Goal: Book appointment/travel/reservation: Book appointment/travel/reservation

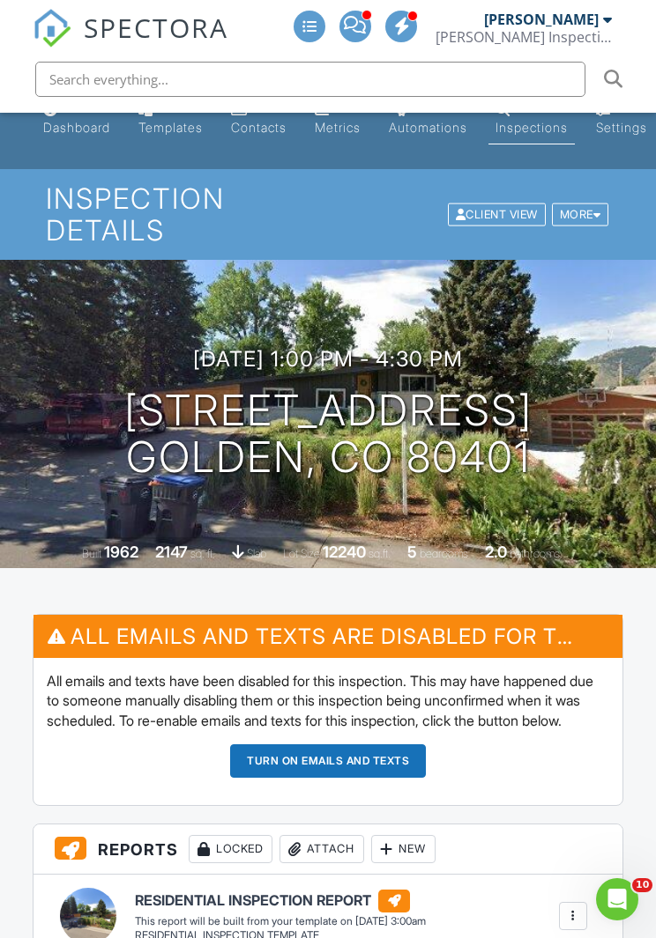
click at [320, 352] on h3 "09/04/2025 1:00 pm - 4:30 pm" at bounding box center [328, 359] width 270 height 24
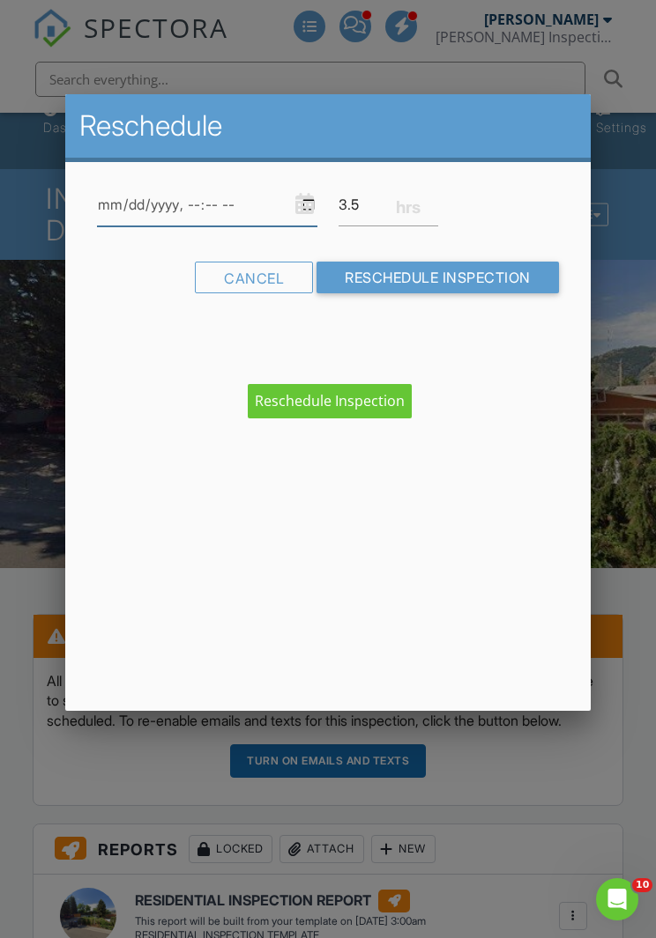
click at [262, 202] on input "datetime-local" at bounding box center [207, 204] width 220 height 43
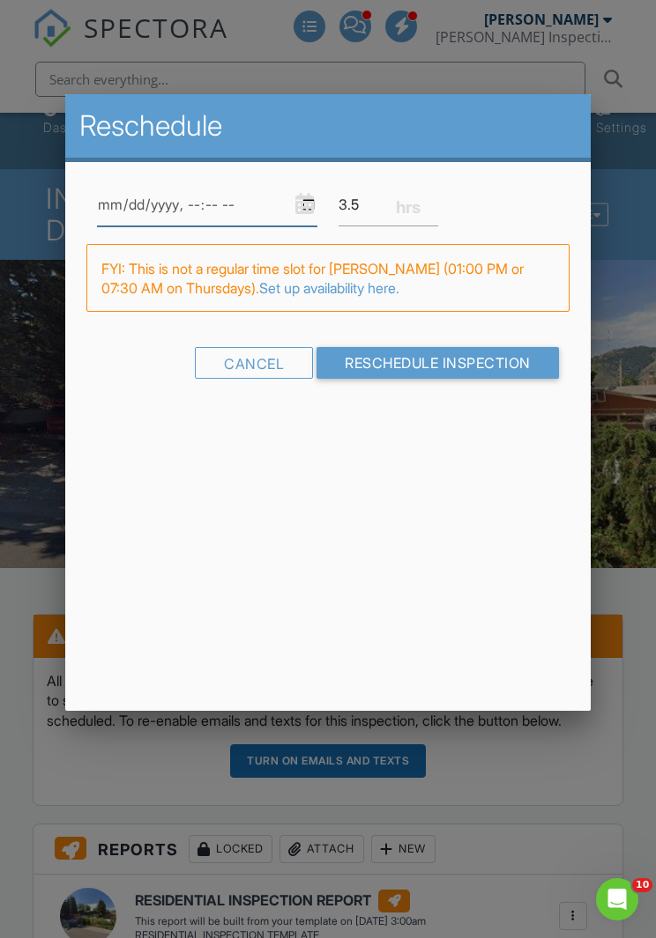
type input "2025-09-04T08:00"
click at [507, 363] on input "Reschedule Inspection" at bounding box center [437, 364] width 242 height 32
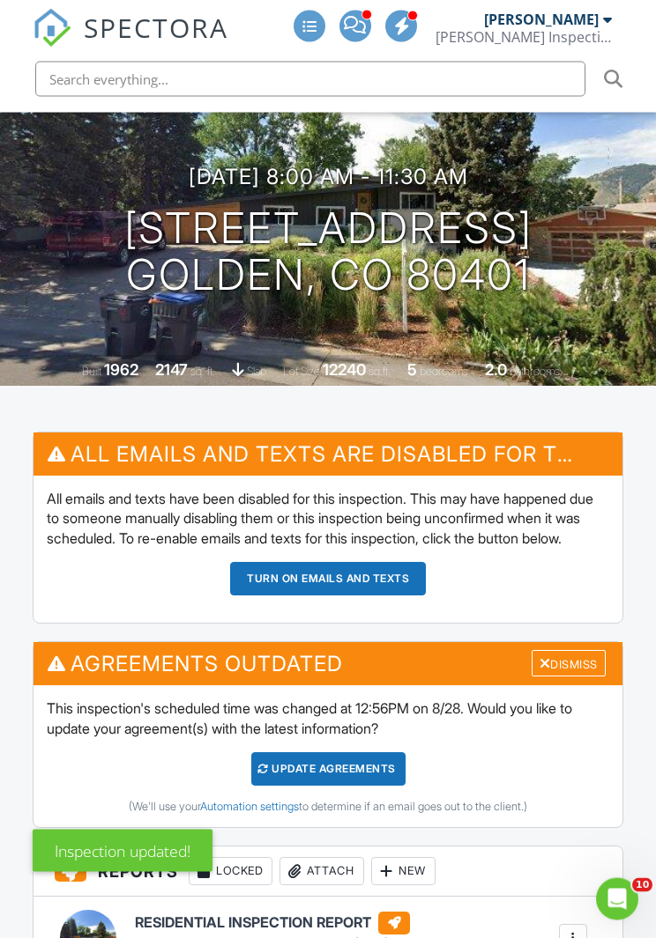
scroll to position [183, 0]
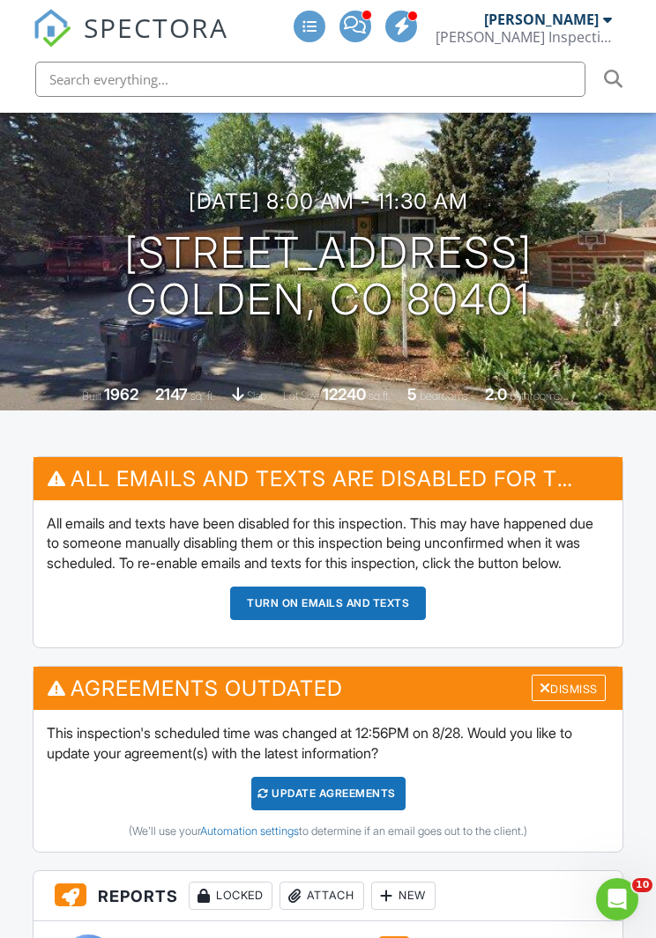
click at [360, 806] on div "Update Agreements" at bounding box center [328, 793] width 154 height 33
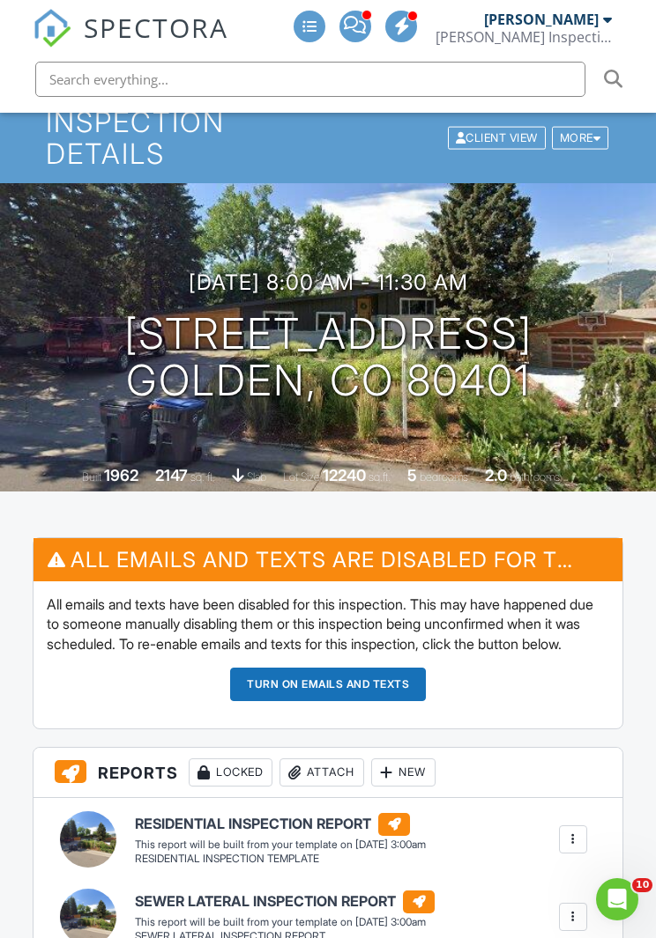
scroll to position [101, 0]
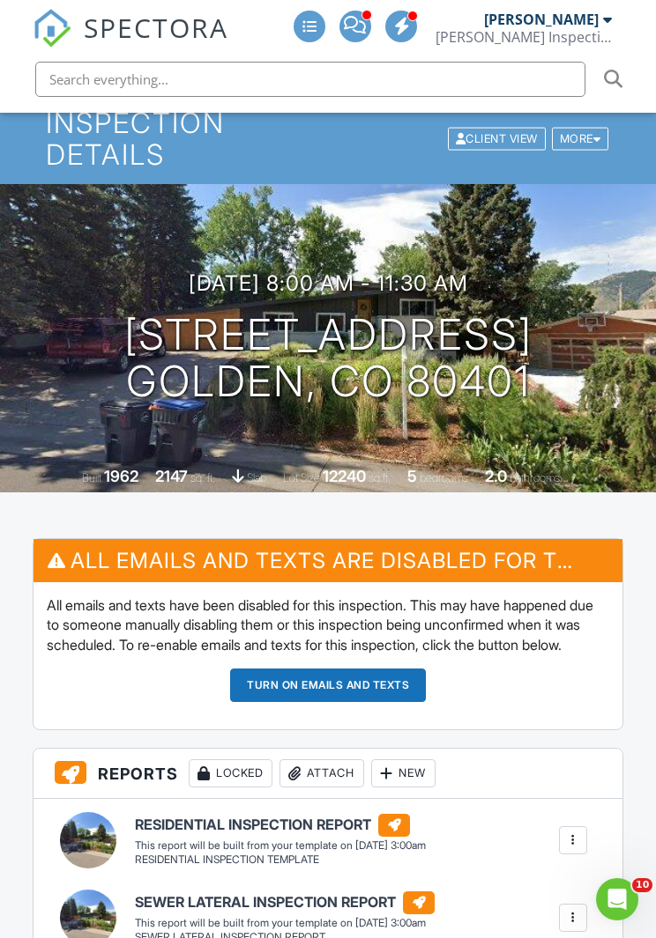
click at [287, 702] on button "Turn on emails and texts" at bounding box center [328, 685] width 196 height 33
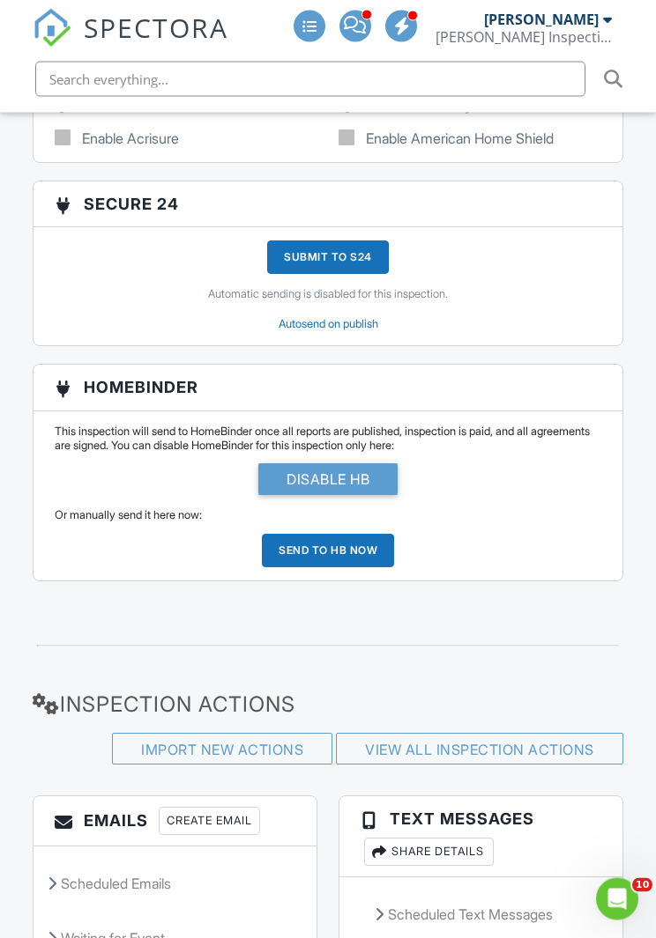
scroll to position [4098, 0]
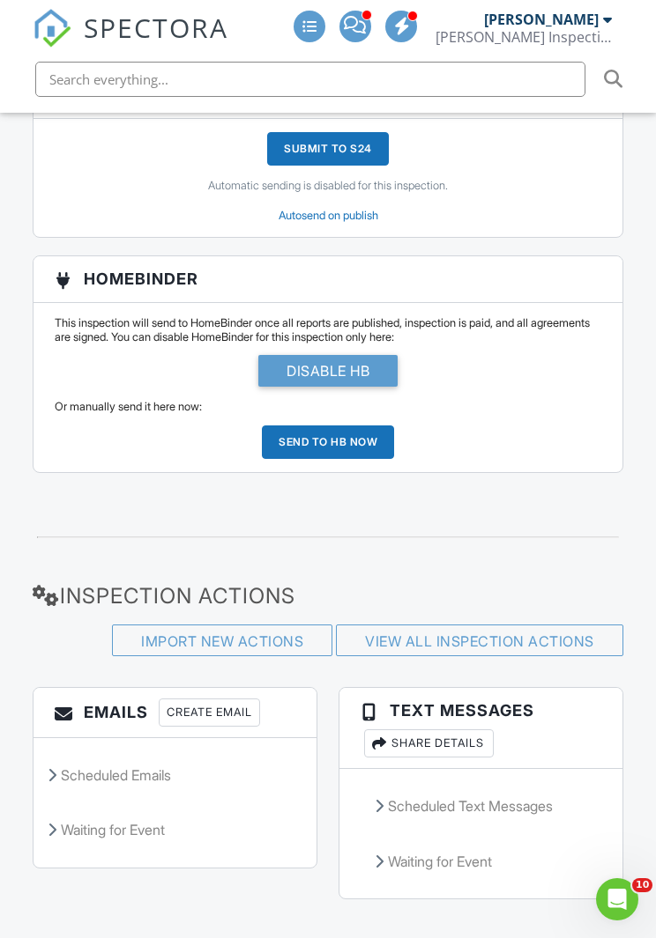
click at [399, 635] on link "View All Inspection Actions" at bounding box center [479, 642] width 229 height 18
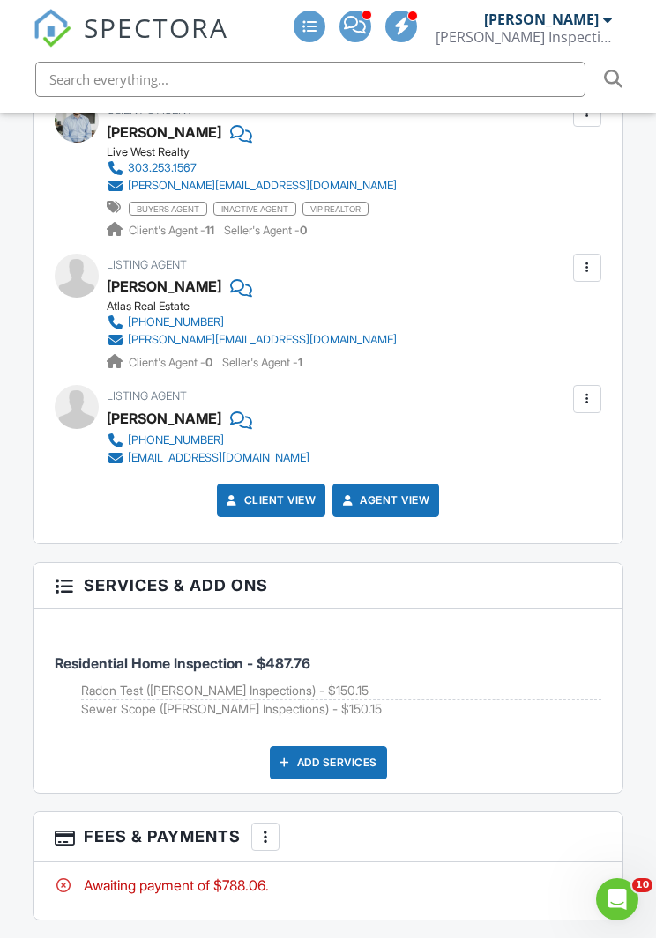
scroll to position [2732, 0]
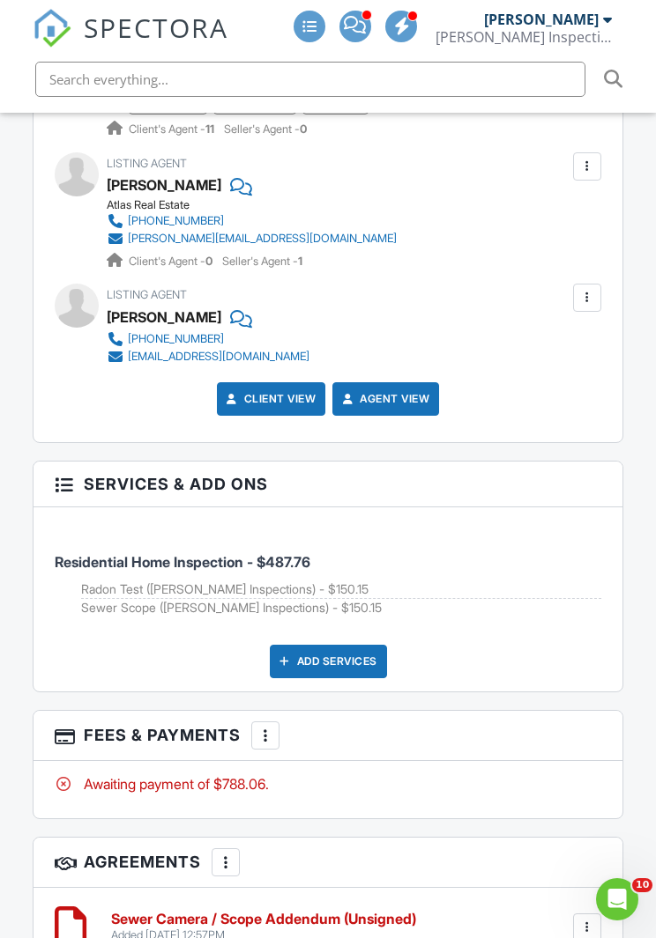
click at [267, 730] on div at bounding box center [265, 736] width 18 height 18
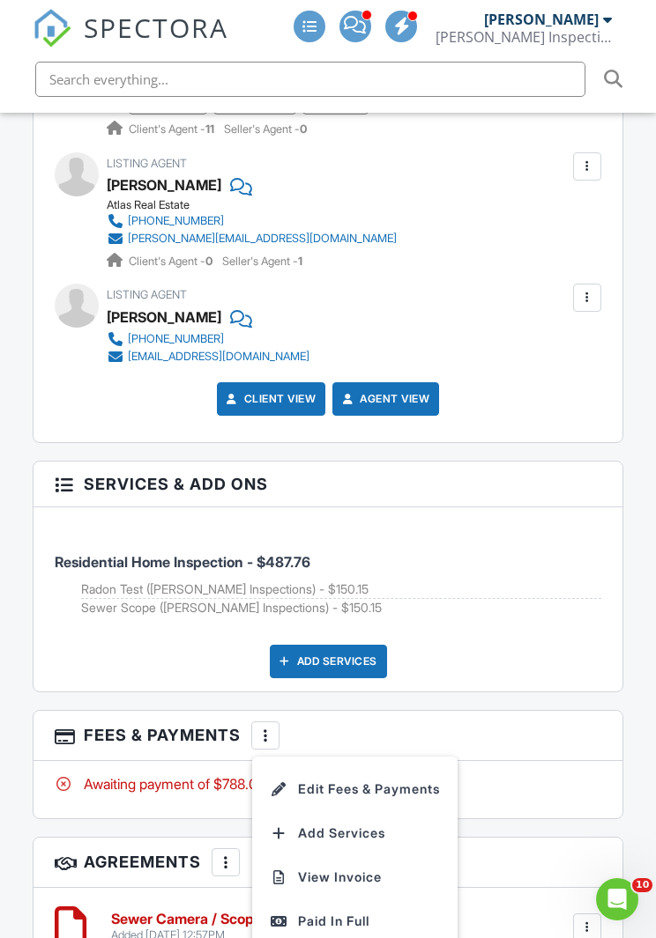
click at [303, 774] on li "Edit Fees & Payments" at bounding box center [355, 789] width 184 height 44
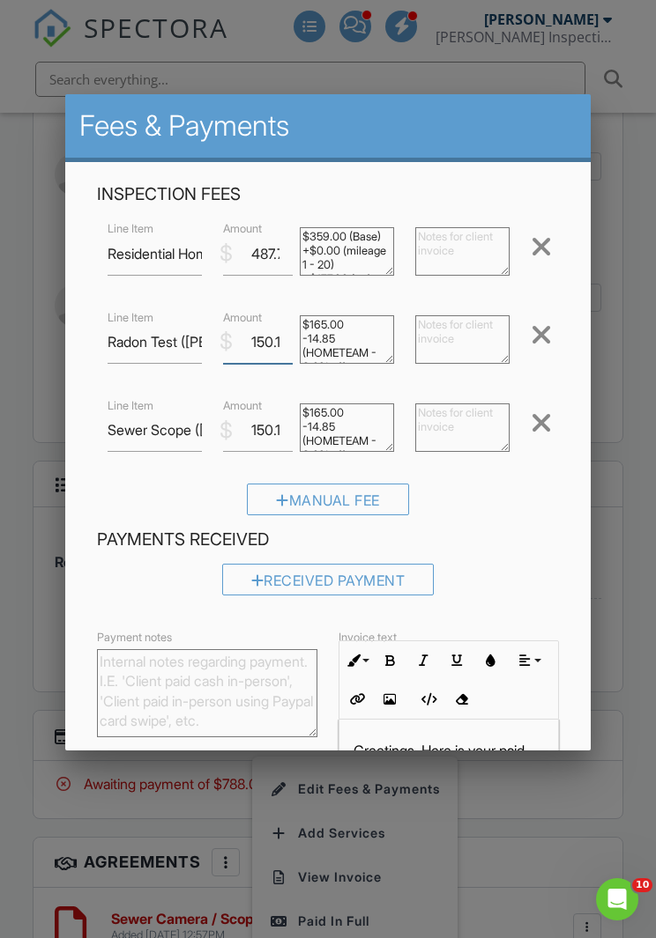
click at [272, 343] on input "150.15" at bounding box center [258, 342] width 70 height 43
type input "150.00"
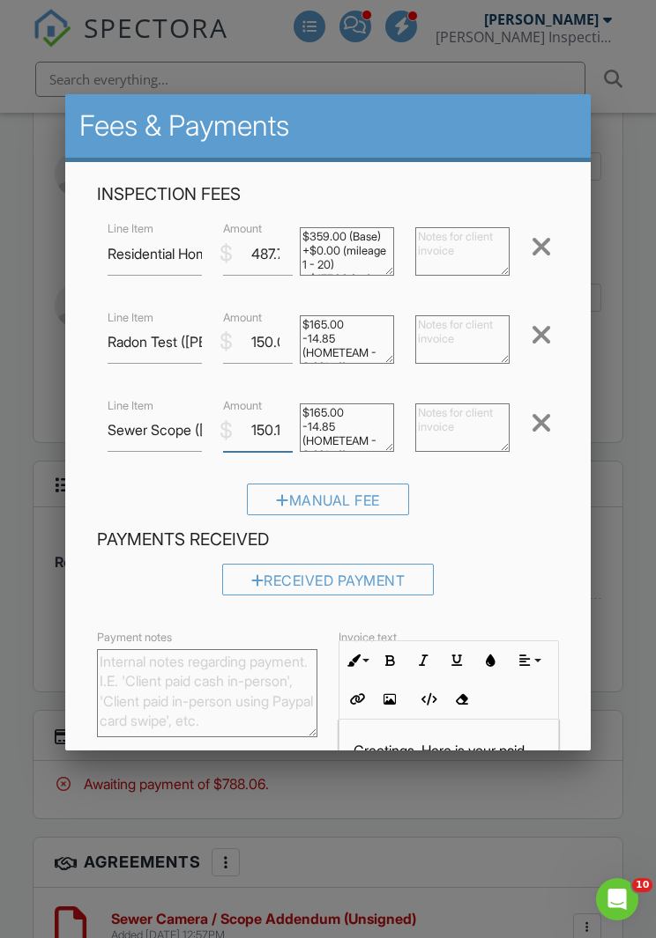
click at [286, 423] on input "150.15" at bounding box center [258, 430] width 70 height 43
type input "150.00"
click at [283, 254] on input "487.76" at bounding box center [258, 254] width 70 height 43
click at [288, 248] on input "487.76" at bounding box center [258, 254] width 70 height 43
click at [293, 247] on input "487.76" at bounding box center [258, 254] width 70 height 43
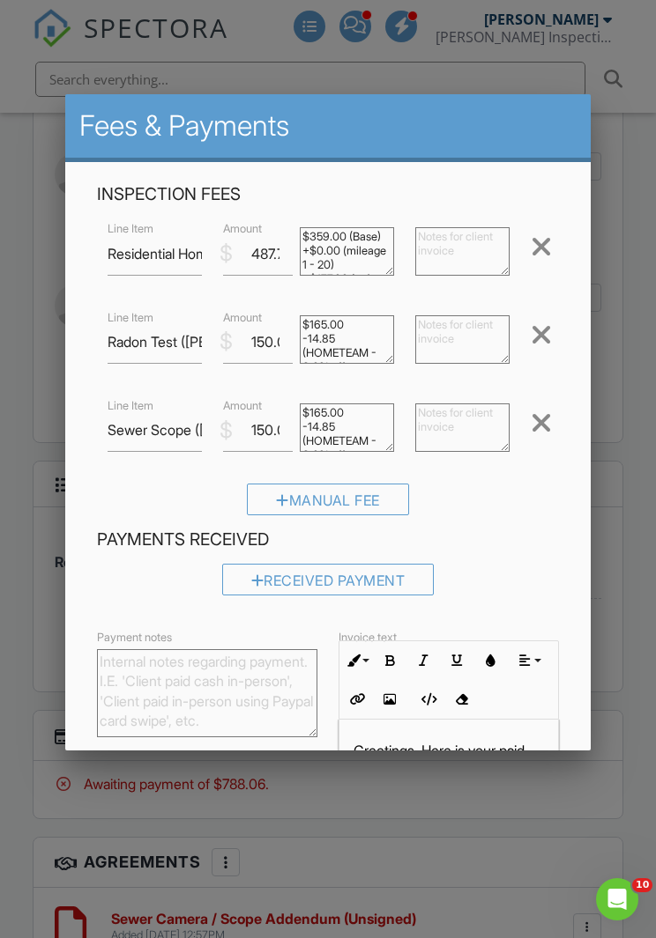
click at [404, 294] on div "Inspection Fees Line Item Residential Home Inspection $ Amount 487.76 $359.00 (…" at bounding box center [327, 355] width 482 height 345
click at [289, 349] on input "150.00" at bounding box center [258, 342] width 70 height 43
click at [303, 248] on textarea "$359.00 (Base) +$0.00 (mileage 1 - 20) +$177.00 (sqft 2001 - 2500) -48.24 (HOME…" at bounding box center [347, 251] width 94 height 48
click at [291, 249] on input "487.76" at bounding box center [258, 254] width 70 height 43
click at [280, 249] on input "4876" at bounding box center [258, 254] width 70 height 43
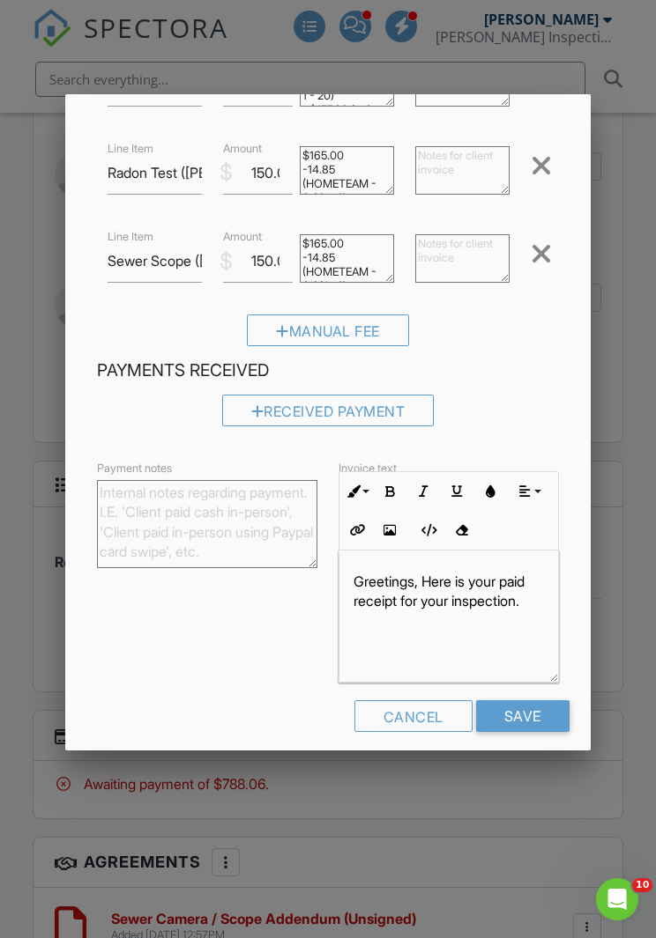
scroll to position [167, 0]
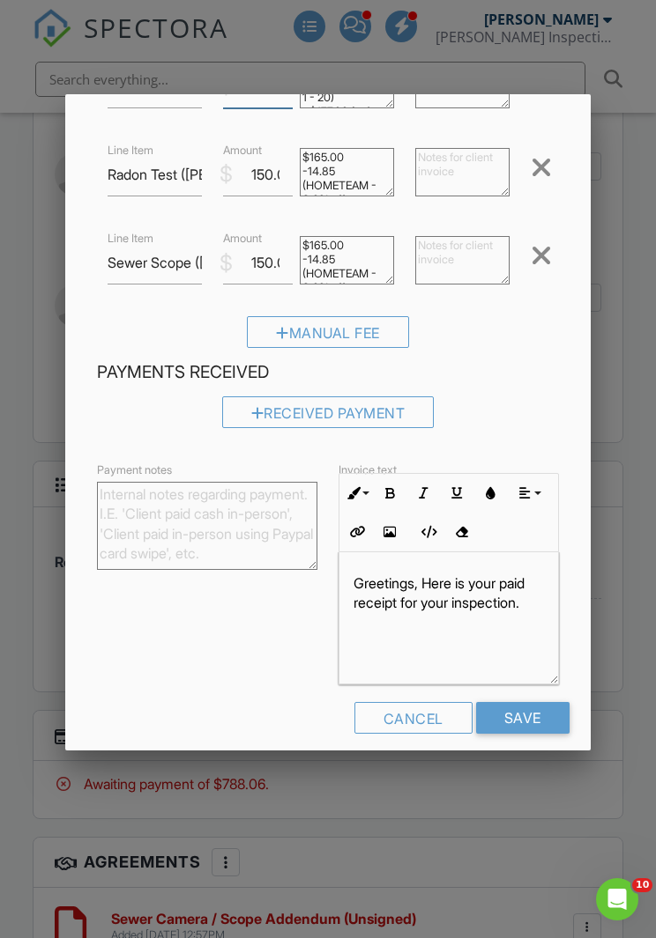
type input "487.00"
click at [518, 704] on input "Save" at bounding box center [522, 718] width 93 height 32
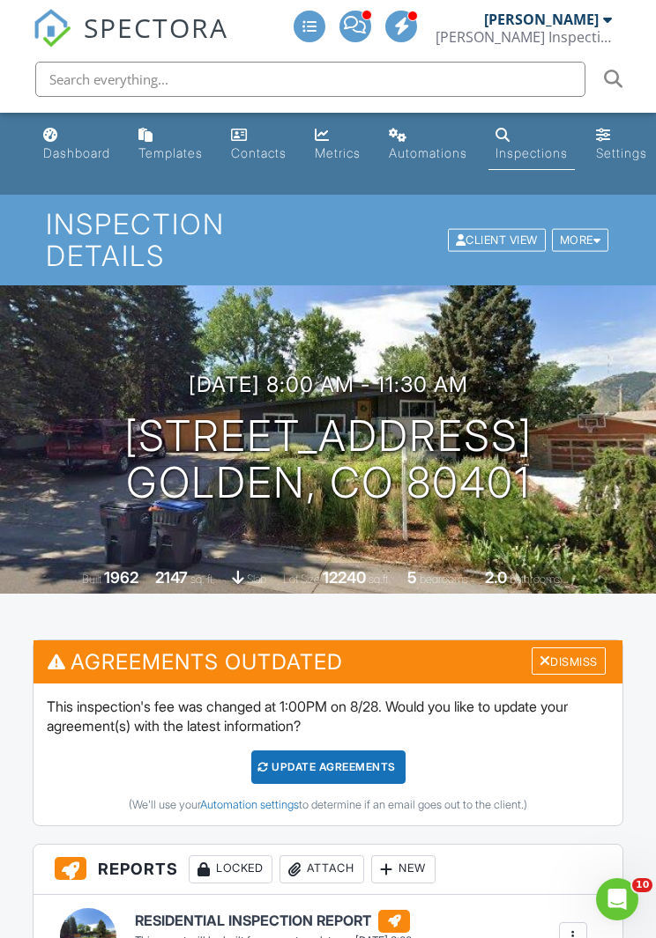
click at [368, 761] on div "Update Agreements" at bounding box center [328, 767] width 154 height 33
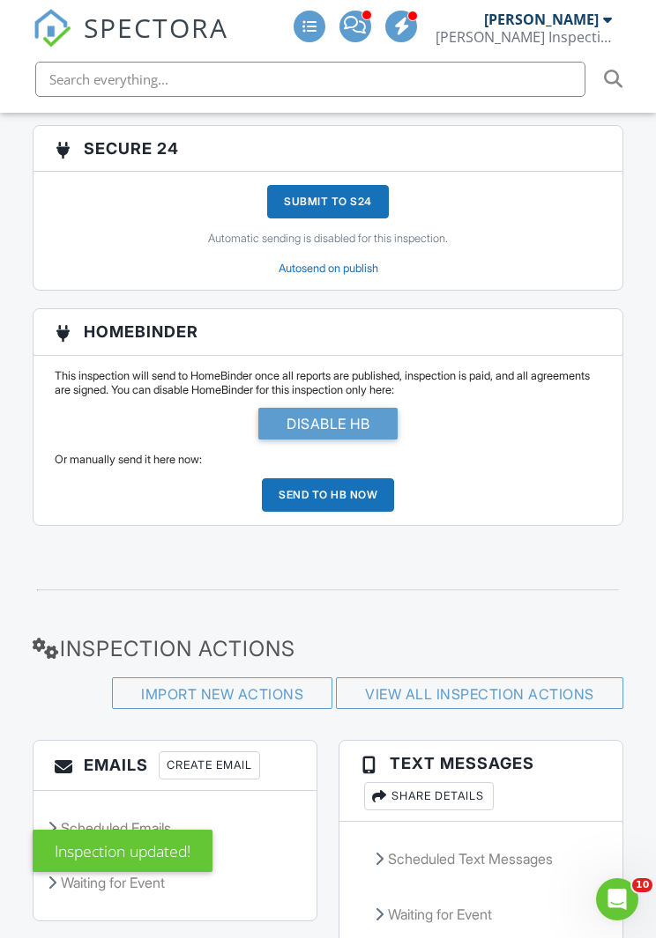
scroll to position [4098, 0]
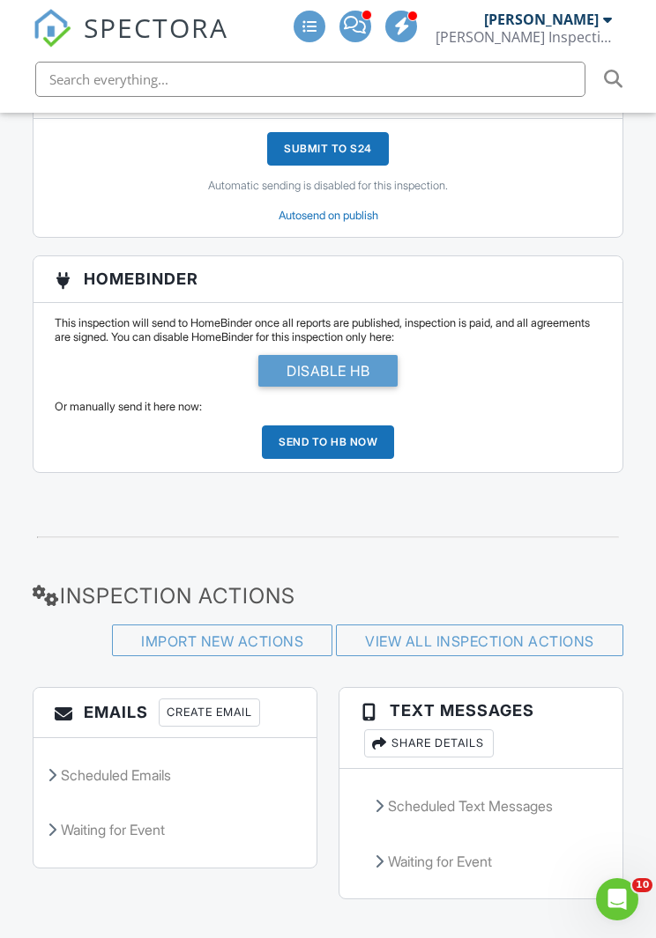
click at [528, 636] on link "View All Inspection Actions" at bounding box center [479, 642] width 229 height 18
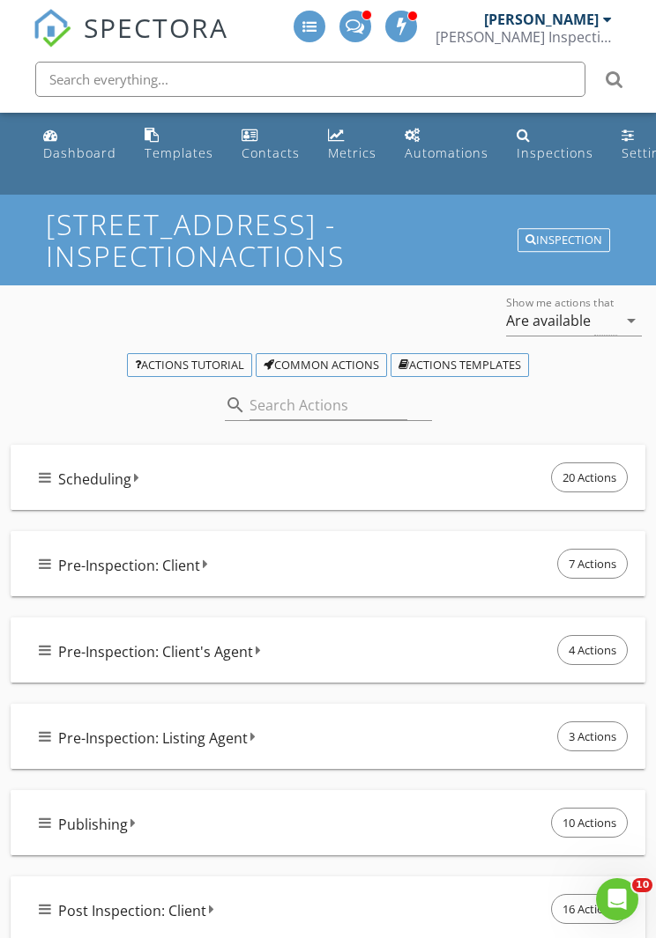
click at [428, 471] on div "Scheduling 20 Actions" at bounding box center [335, 477] width 592 height 37
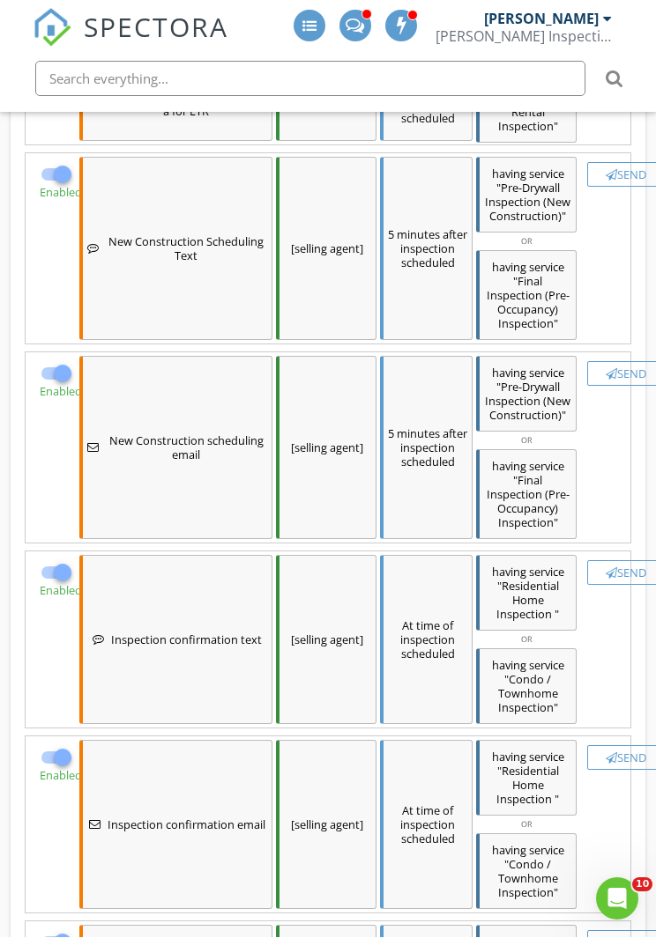
scroll to position [863, 0]
click at [622, 560] on button "Send" at bounding box center [626, 572] width 78 height 25
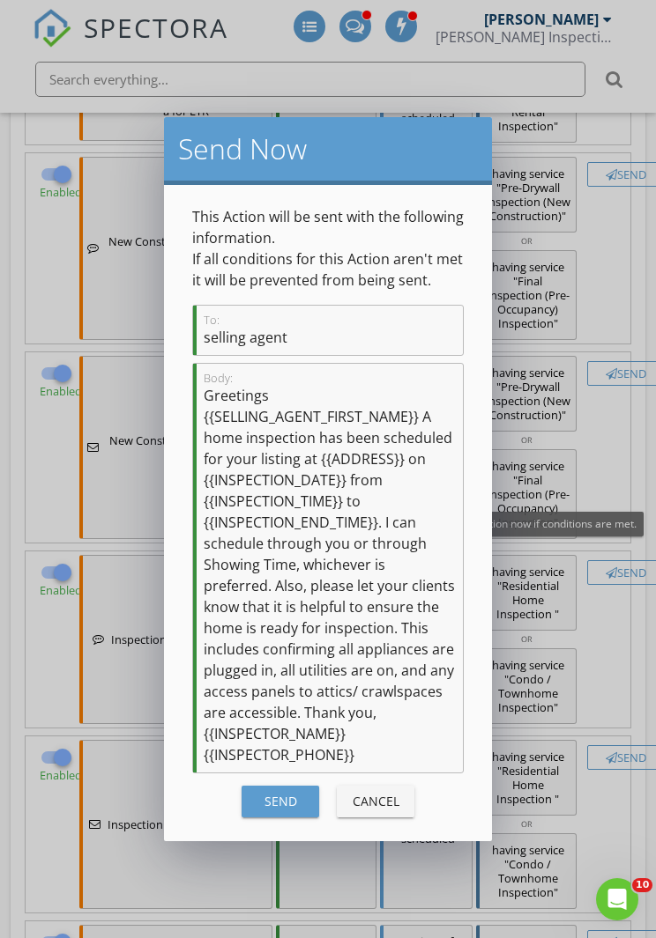
click at [265, 802] on div "Send" at bounding box center [280, 801] width 49 height 19
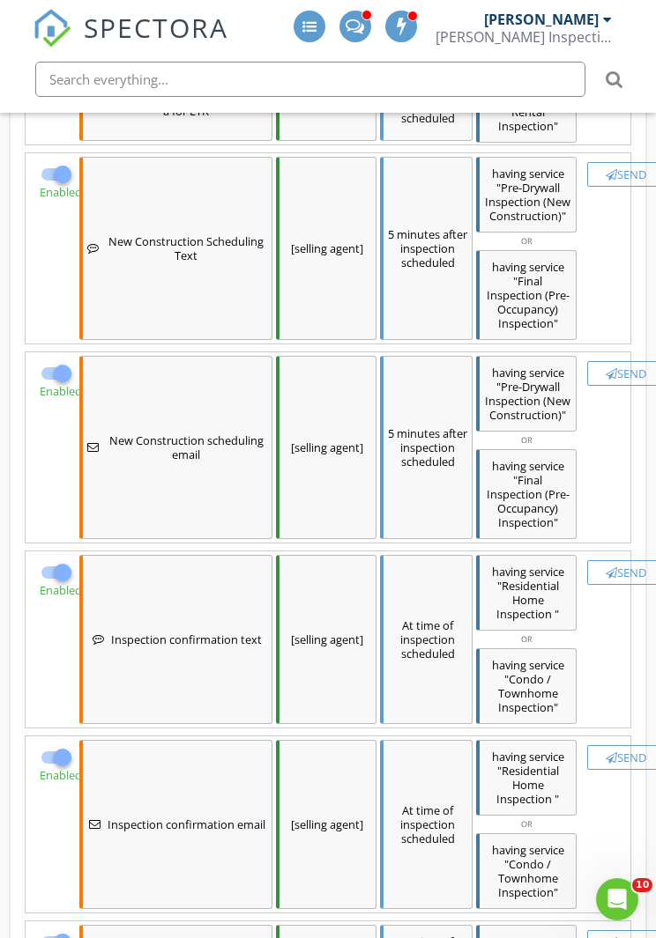
checkbox input "false"
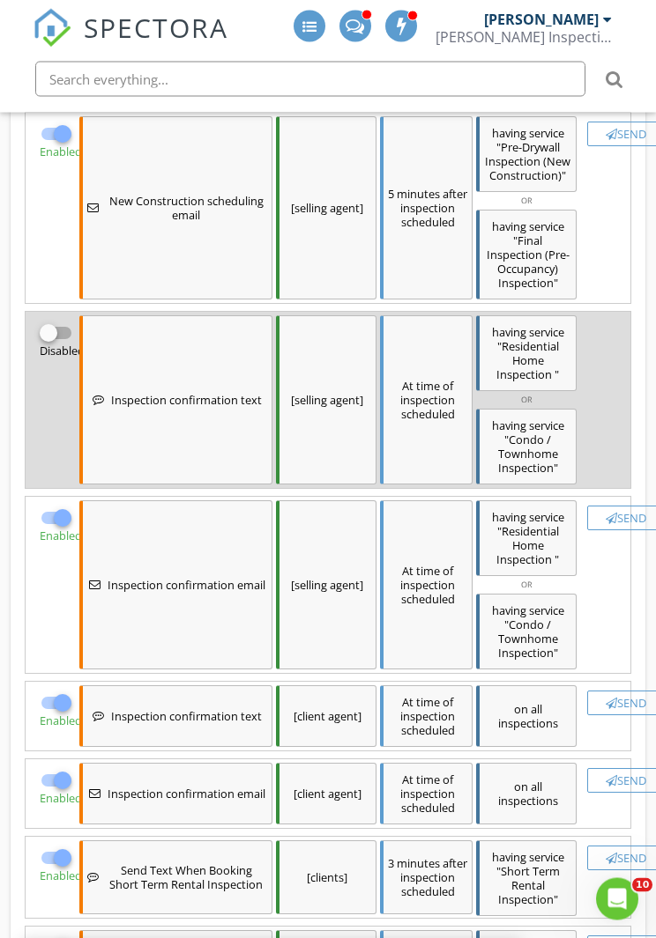
scroll to position [1102, 0]
click at [621, 696] on div "Send" at bounding box center [626, 703] width 62 height 14
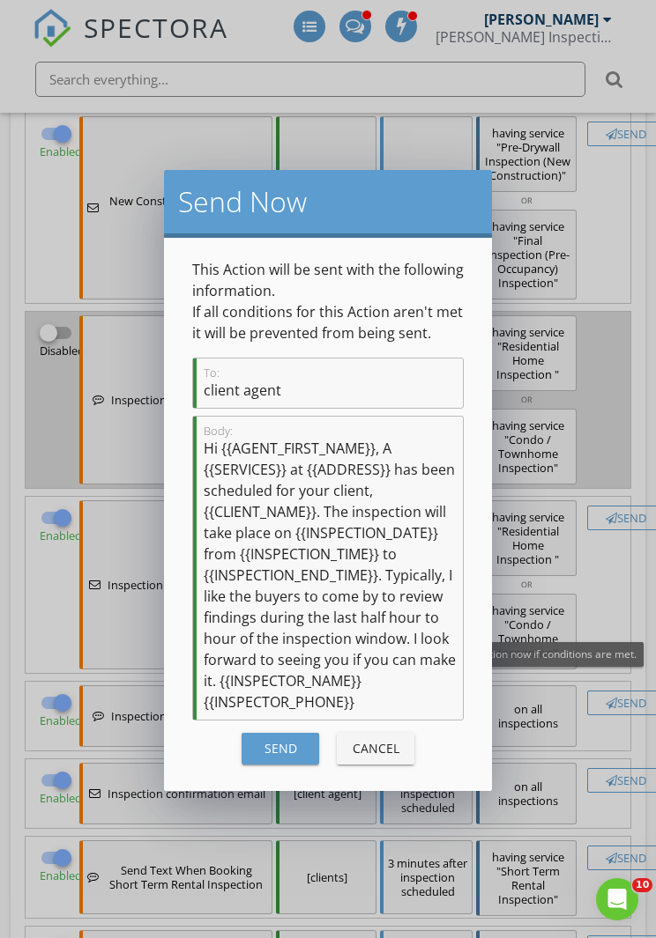
click at [279, 747] on div "Send" at bounding box center [280, 748] width 49 height 19
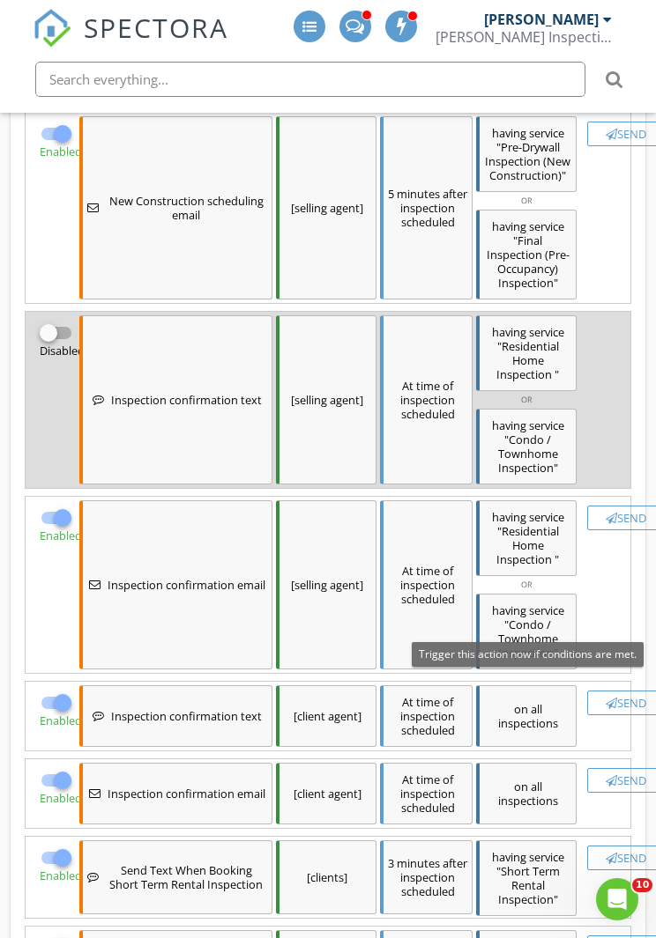
checkbox input "false"
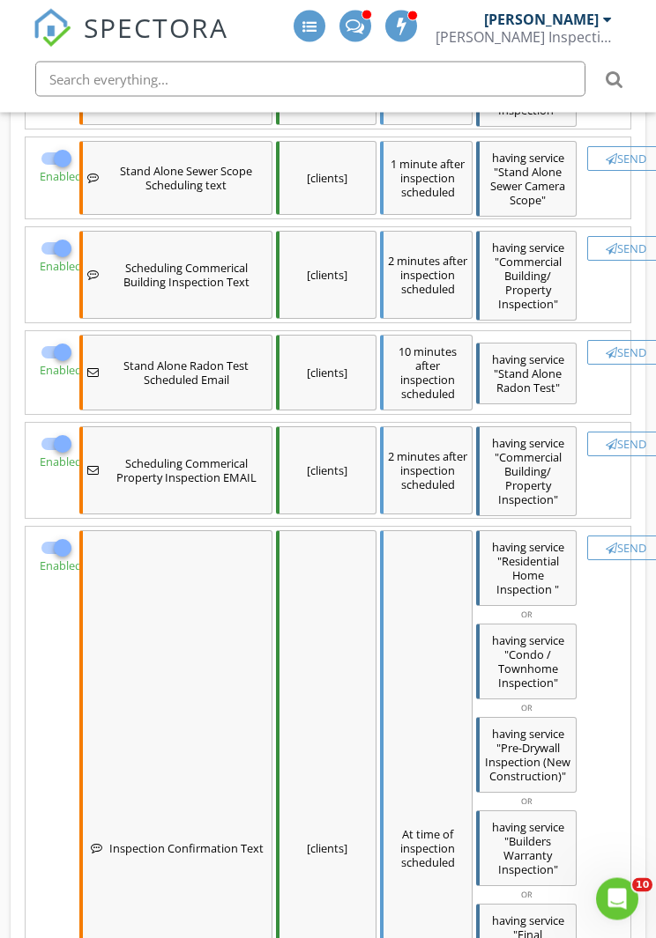
scroll to position [1892, 0]
click at [625, 541] on div "Send" at bounding box center [626, 548] width 62 height 14
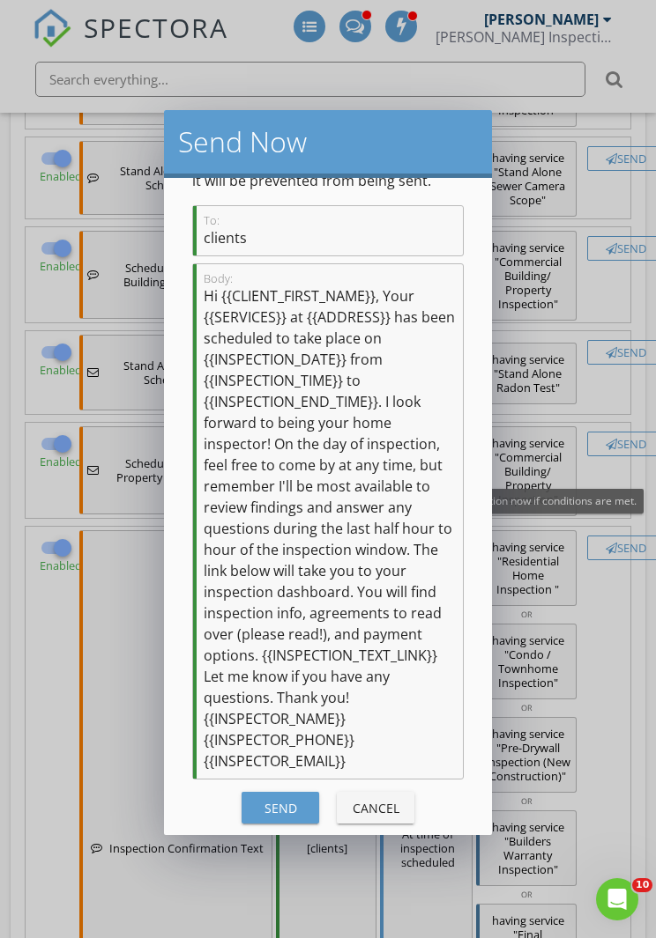
scroll to position [93, 0]
click at [262, 809] on div "Send" at bounding box center [280, 808] width 49 height 19
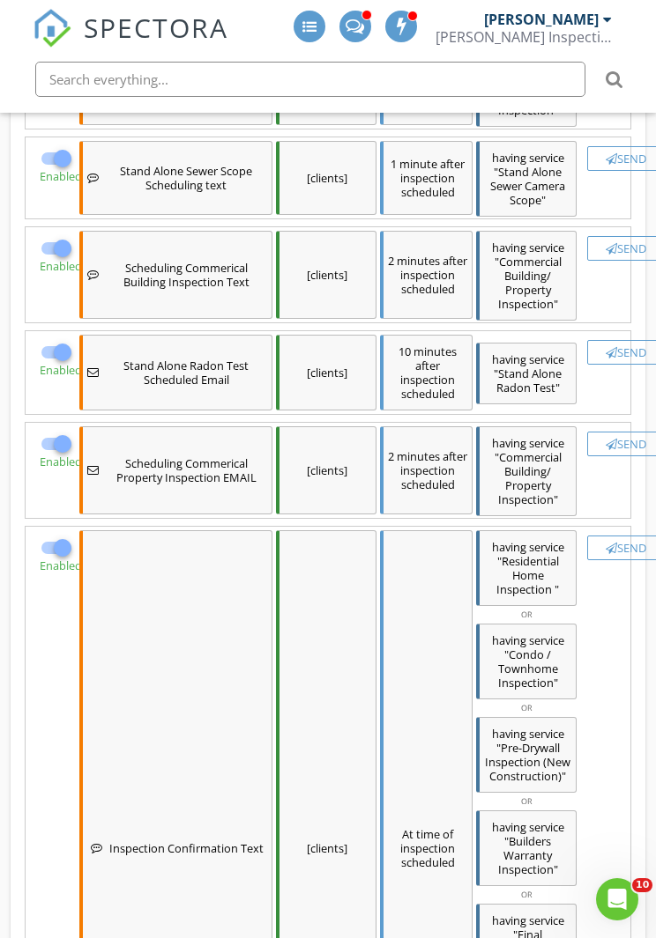
checkbox input "false"
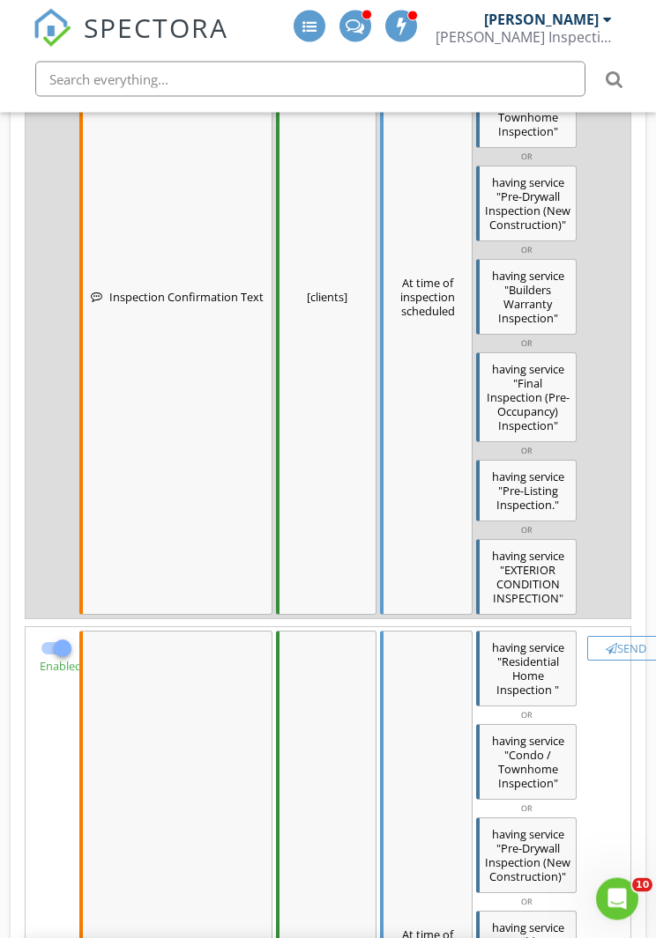
scroll to position [2443, 0]
click at [623, 641] on div "Send" at bounding box center [626, 648] width 62 height 14
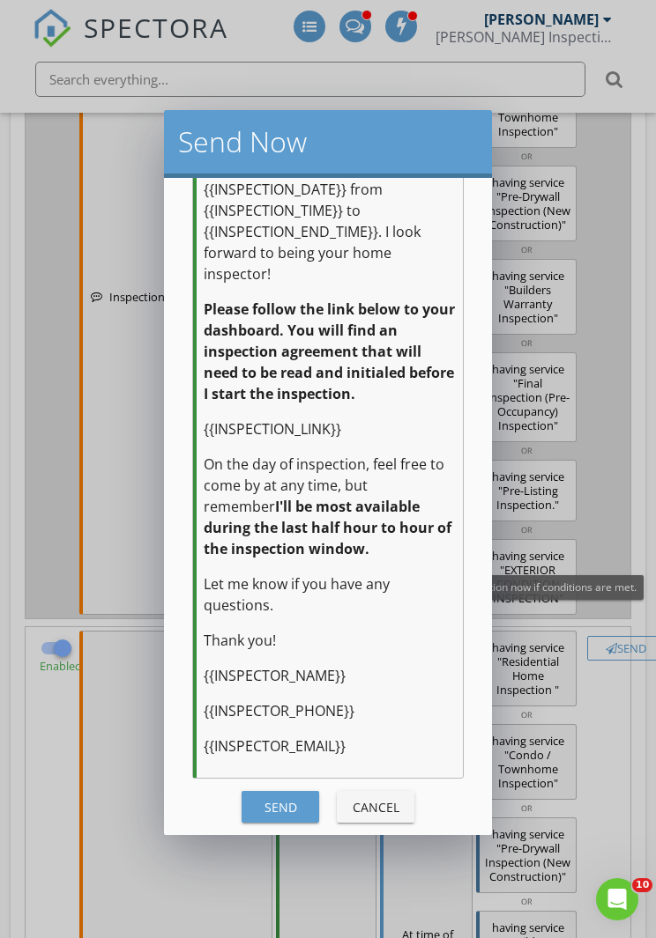
scroll to position [508, 0]
click at [263, 807] on div "Send" at bounding box center [280, 808] width 49 height 19
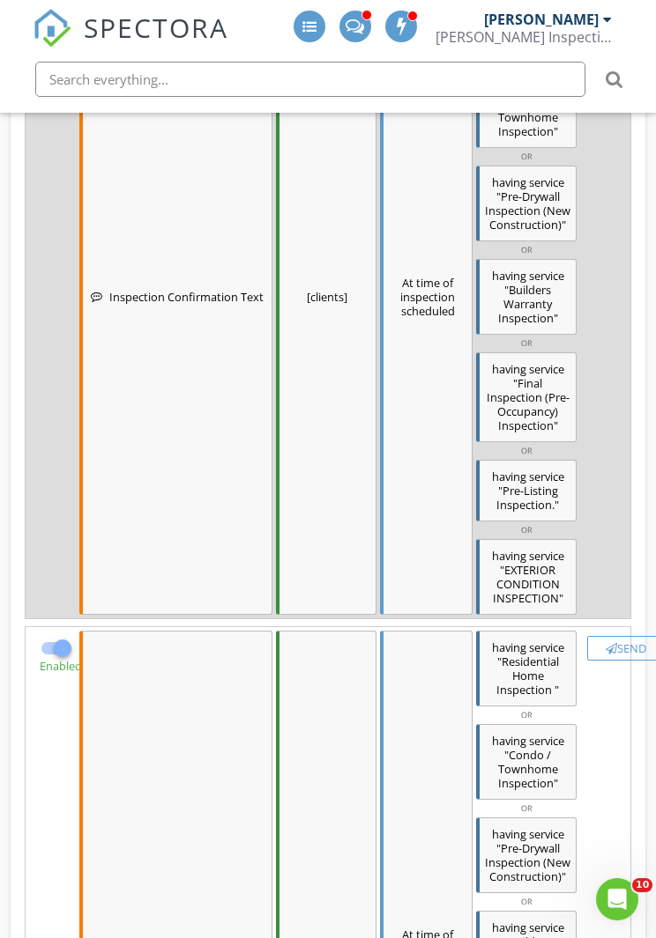
checkbox input "false"
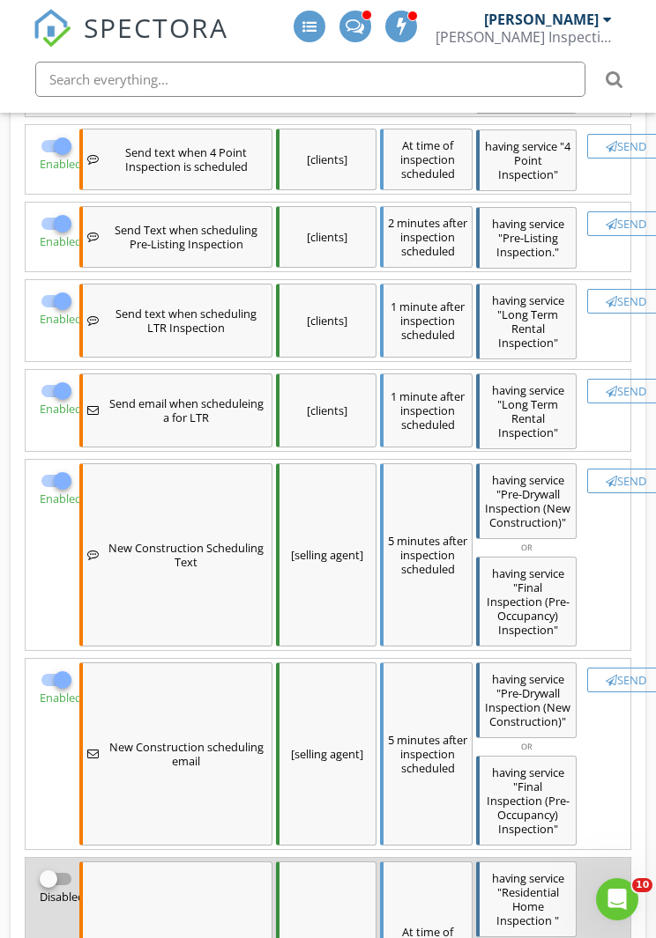
scroll to position [555, 0]
click at [372, 16] on div at bounding box center [366, 15] width 11 height 11
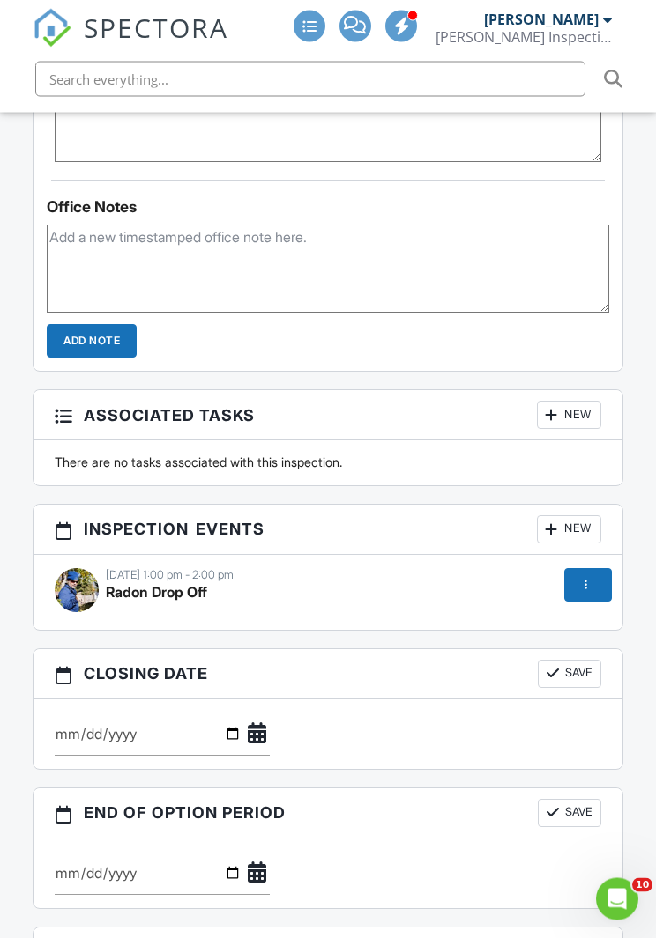
scroll to position [1556, 0]
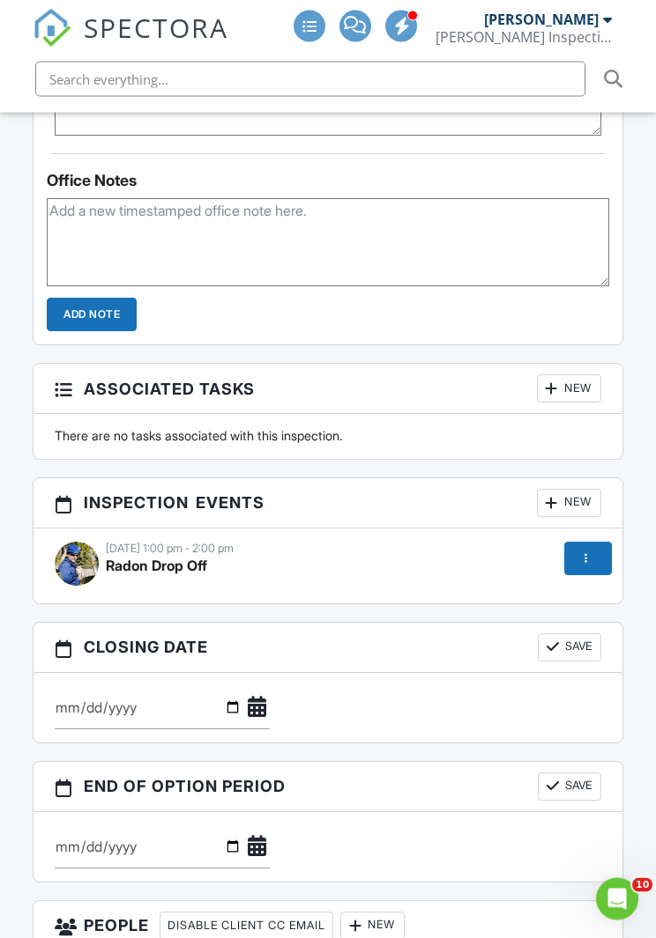
click at [153, 550] on div "09/02/2025 1:00 pm - 2:00 pm" at bounding box center [328, 550] width 546 height 14
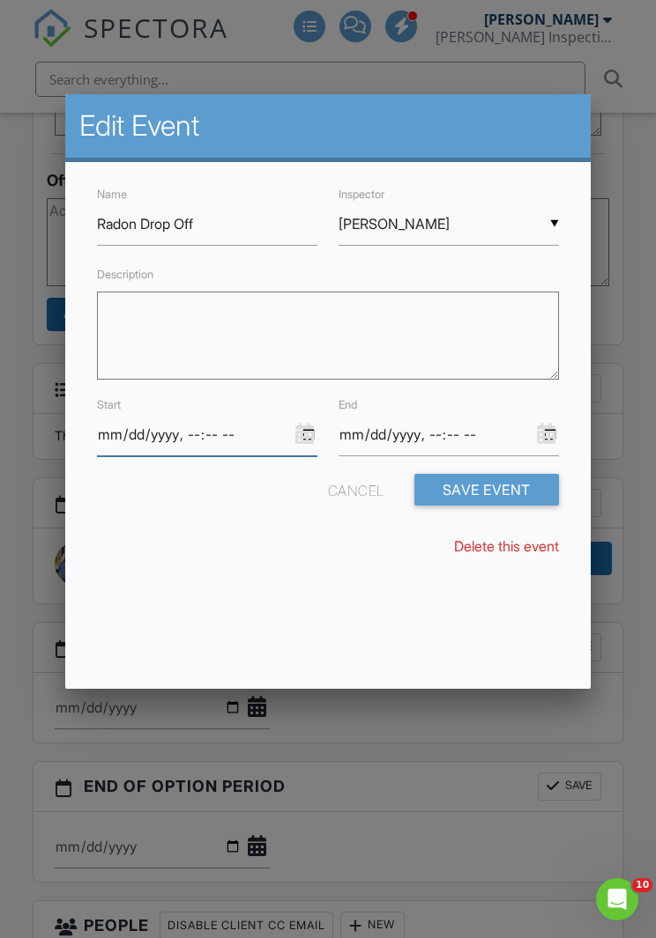
click at [260, 427] on input "datetime-local" at bounding box center [207, 434] width 220 height 43
type input "2025-09-11T13:00"
type input "2025-09-11T14:00"
type input "2025-09-02T13:00"
type input "2025-09-02T14:00"
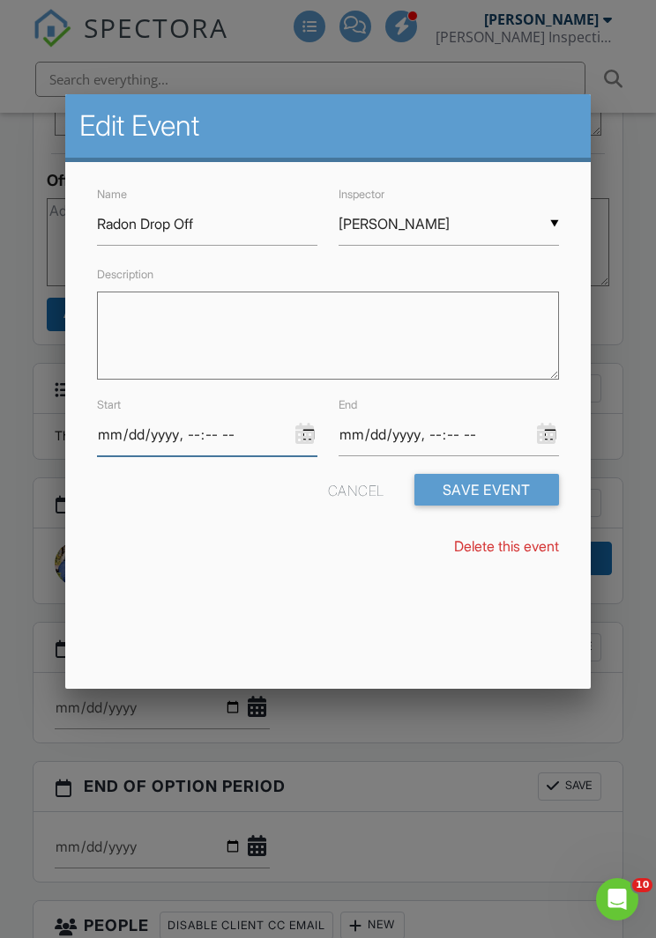
type input "2025-09-02T11:00"
type input "2025-09-02T12:00"
type input "2025-09-02T11:25"
type input "2025-09-02T12:25"
type input "2025-09-02T11:30"
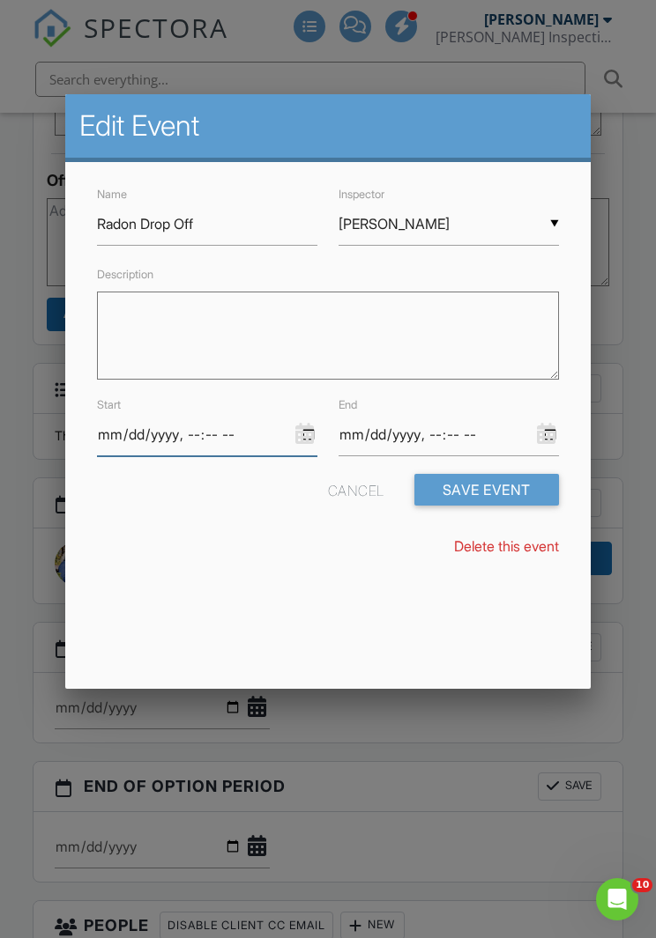
type input "2025-09-02T12:30"
click at [522, 478] on button "Save Event" at bounding box center [486, 490] width 145 height 32
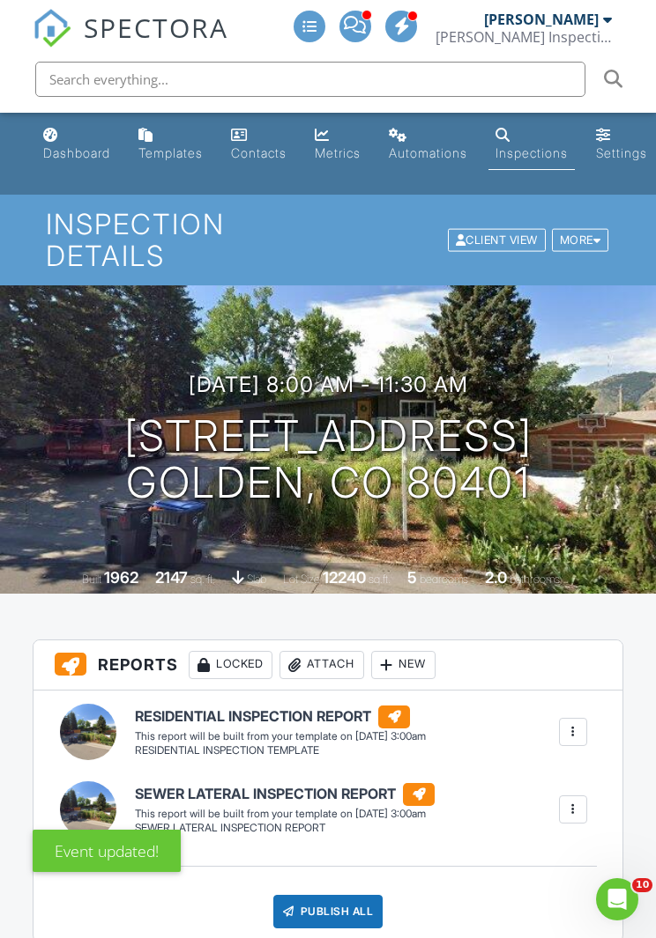
click at [58, 145] on div "Dashboard" at bounding box center [76, 152] width 67 height 15
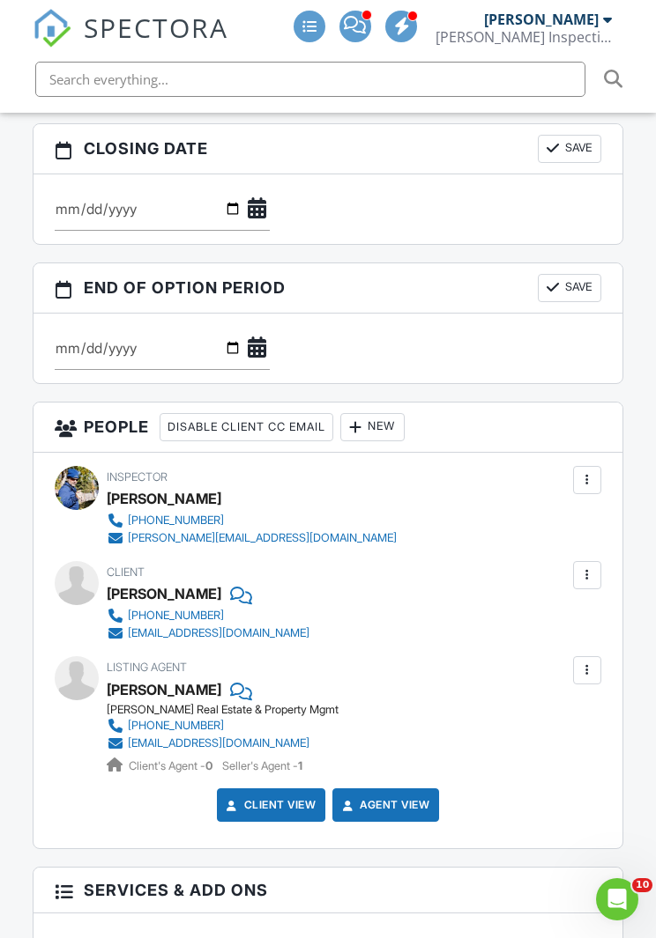
scroll to position [2414, 0]
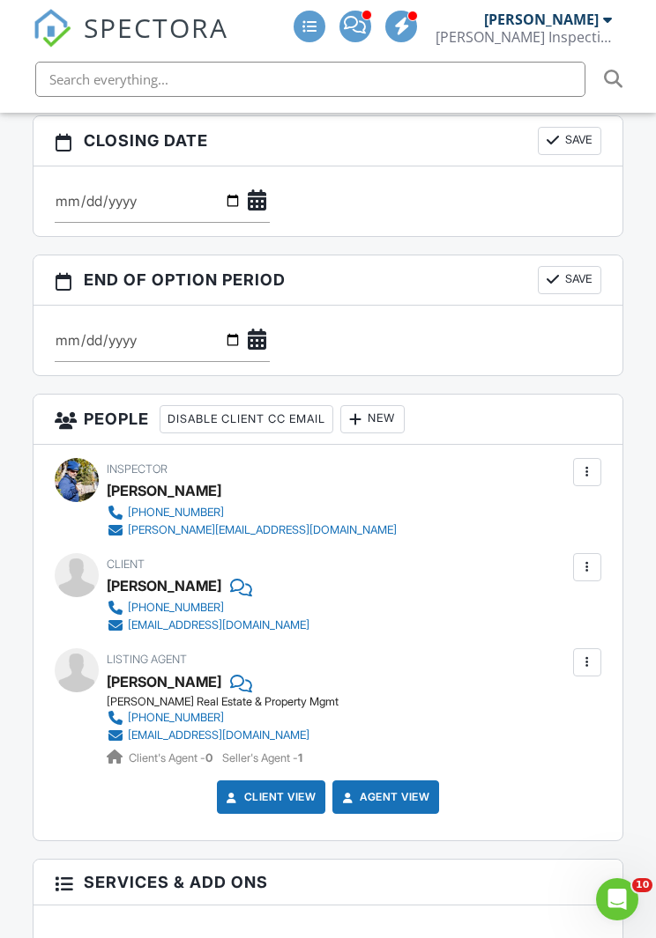
click at [396, 426] on div "New" at bounding box center [372, 419] width 64 height 28
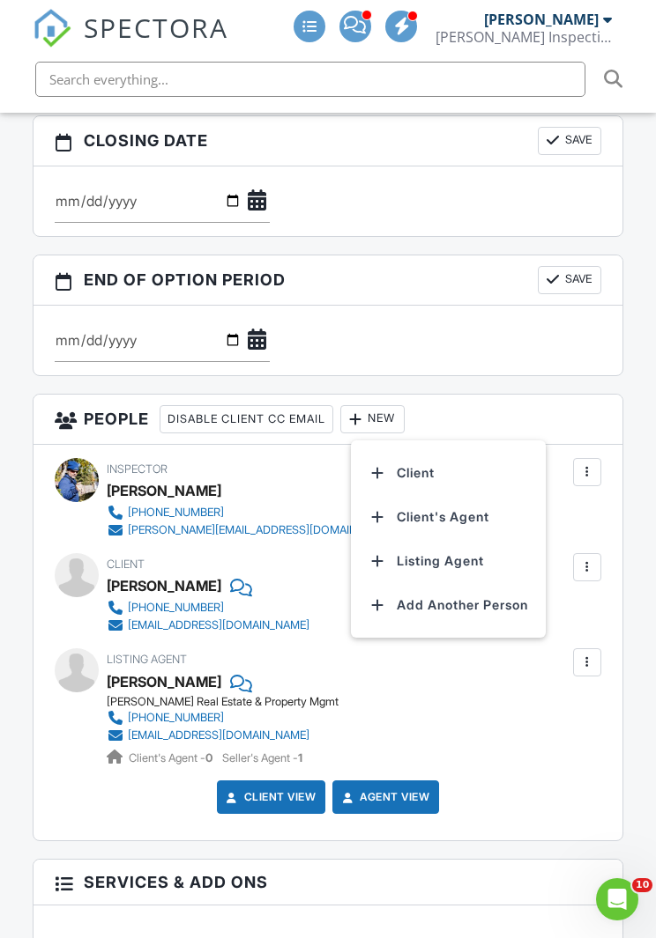
click at [464, 525] on li "Client's Agent" at bounding box center [448, 517] width 174 height 44
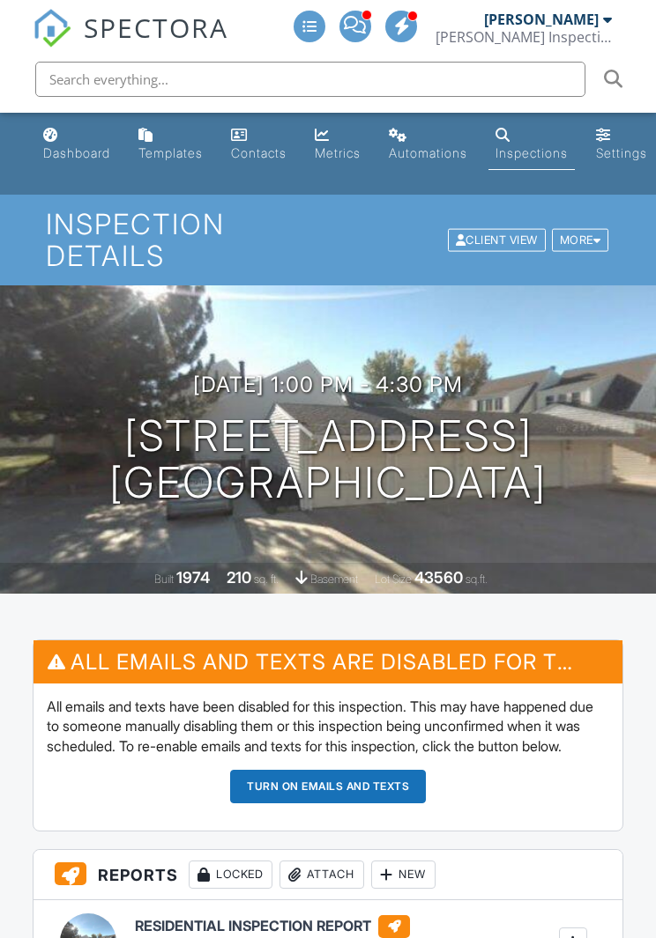
click at [285, 804] on button "Turn on emails and texts" at bounding box center [328, 786] width 196 height 33
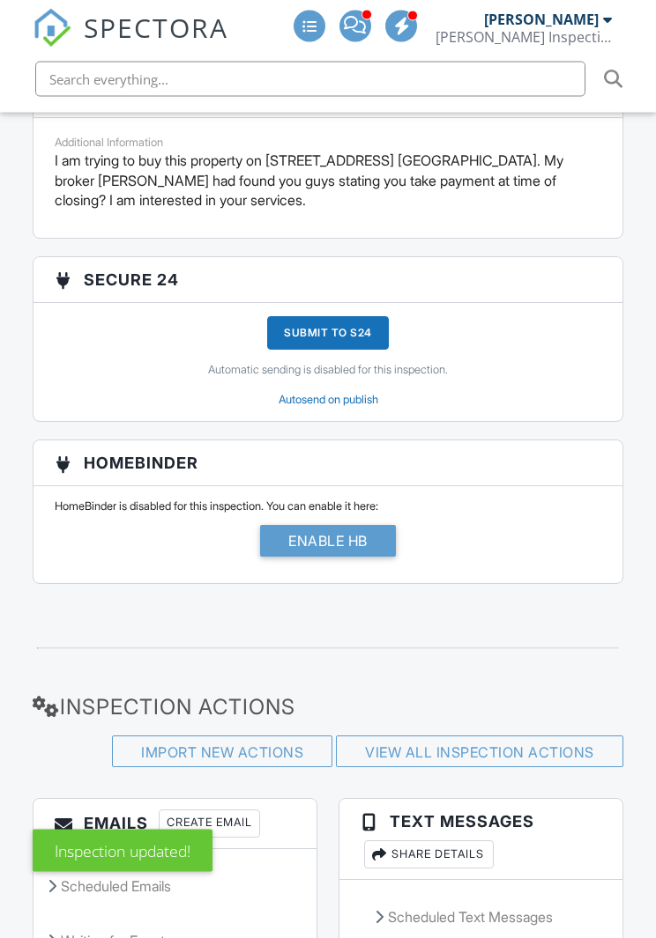
scroll to position [4196, 0]
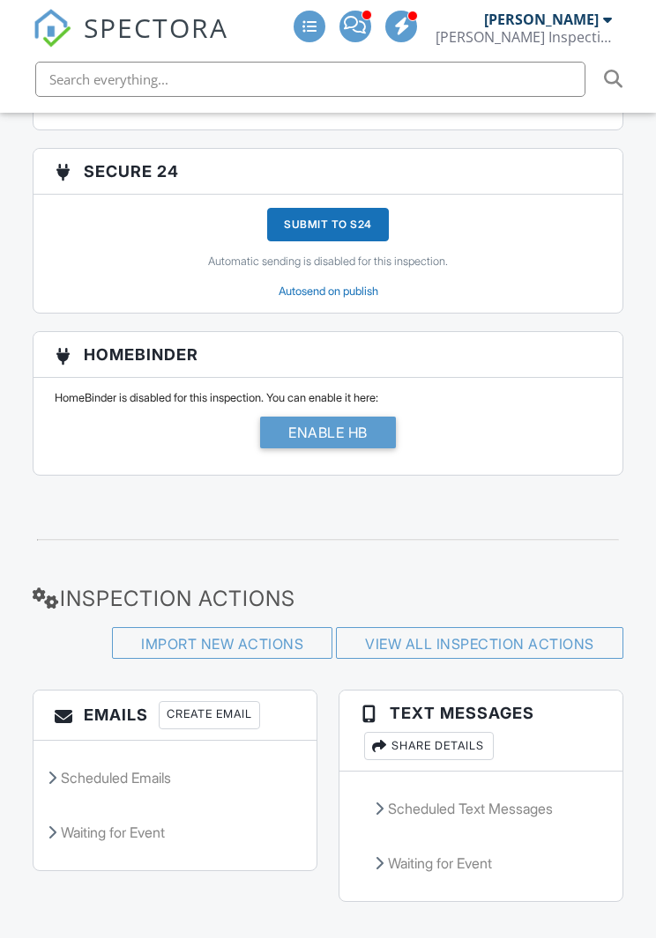
click at [489, 638] on link "View All Inspection Actions" at bounding box center [479, 644] width 229 height 18
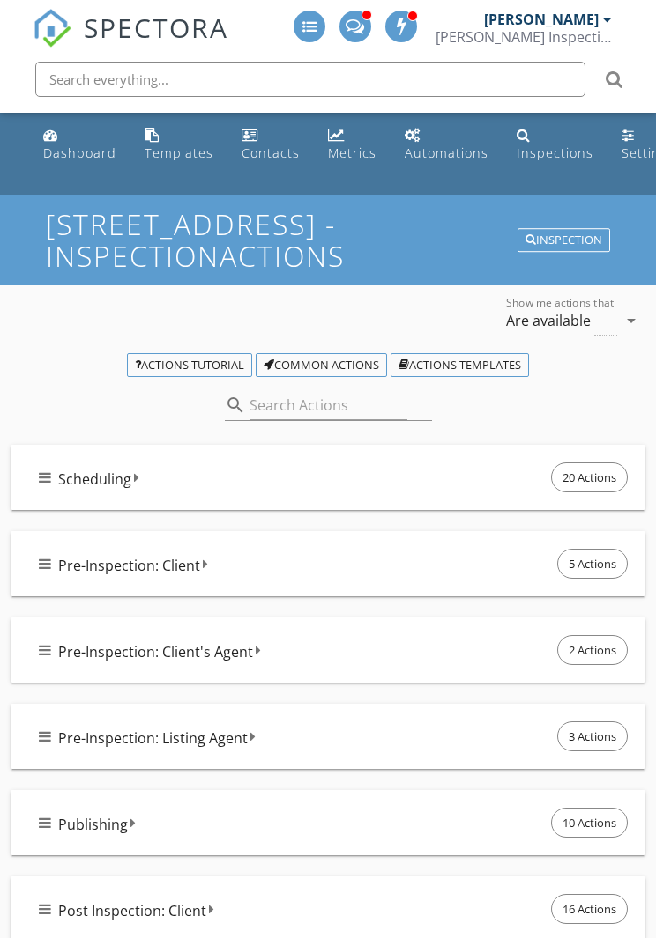
click at [172, 471] on div "Scheduling 20 Actions" at bounding box center [335, 477] width 592 height 37
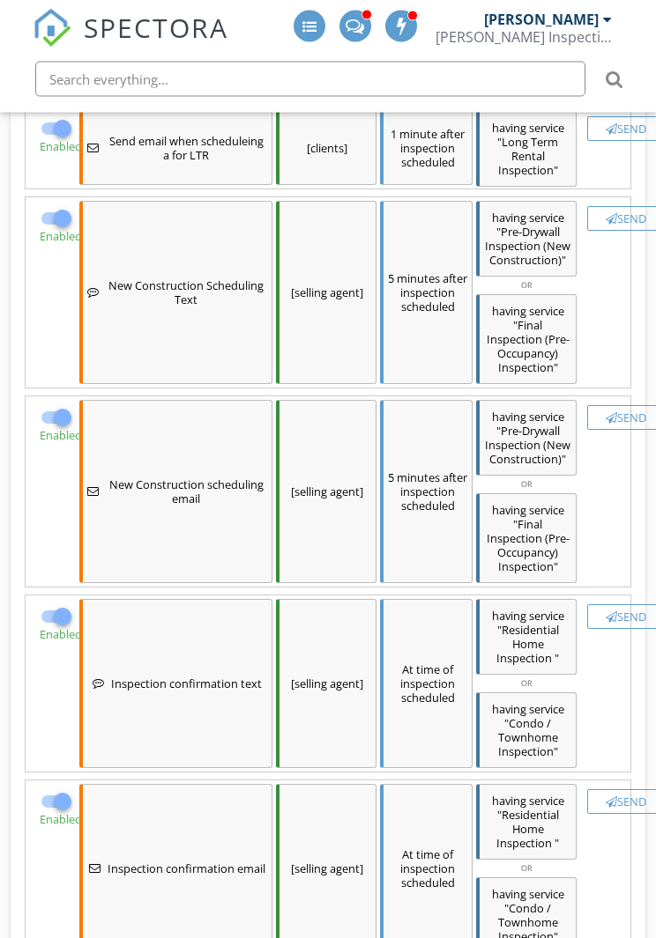
scroll to position [819, 0]
click at [614, 604] on button "Send" at bounding box center [626, 616] width 78 height 25
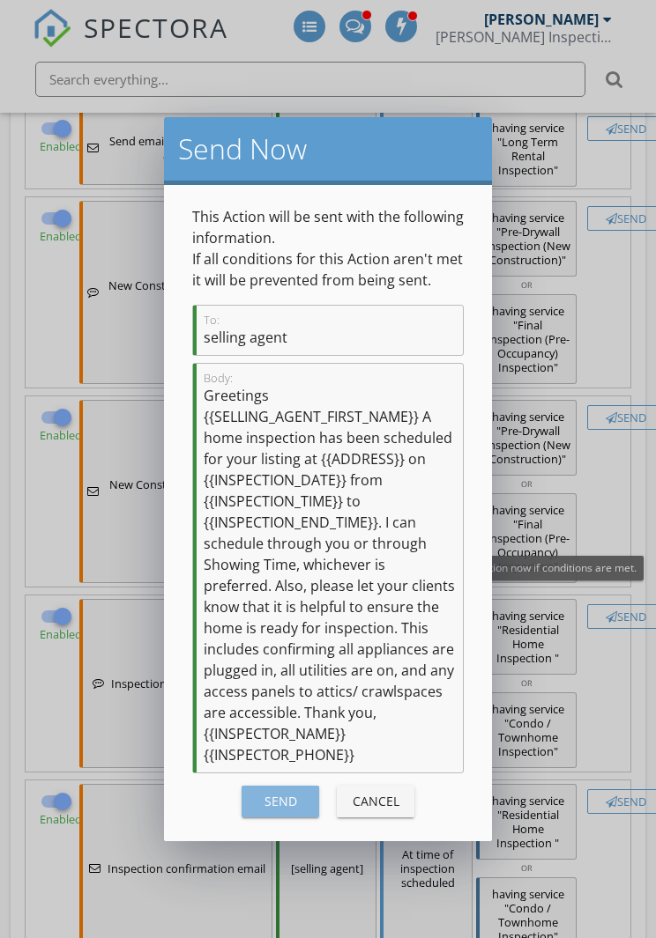
click at [271, 800] on div "Send" at bounding box center [280, 801] width 49 height 19
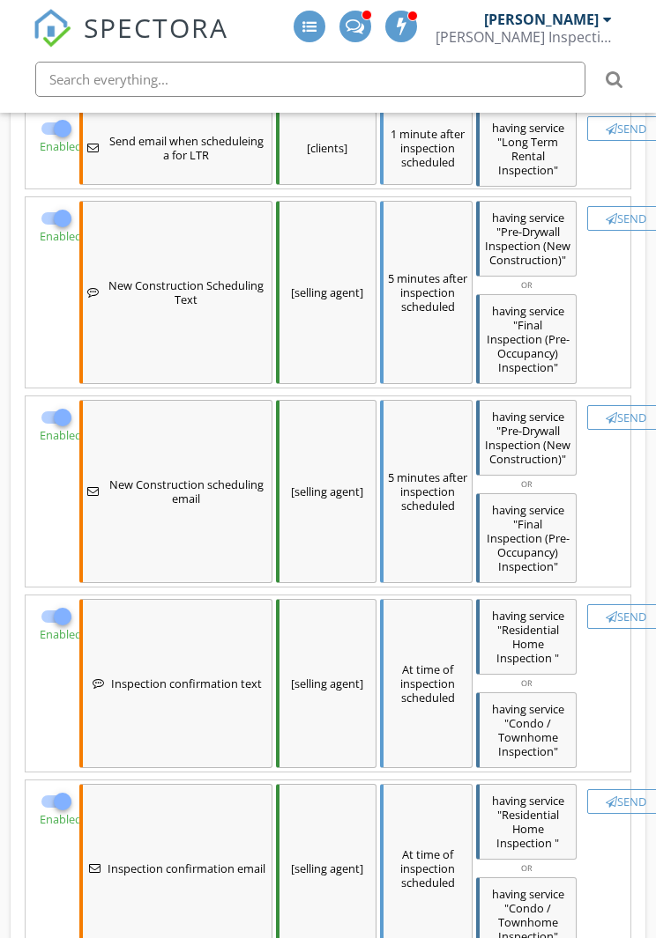
checkbox input "false"
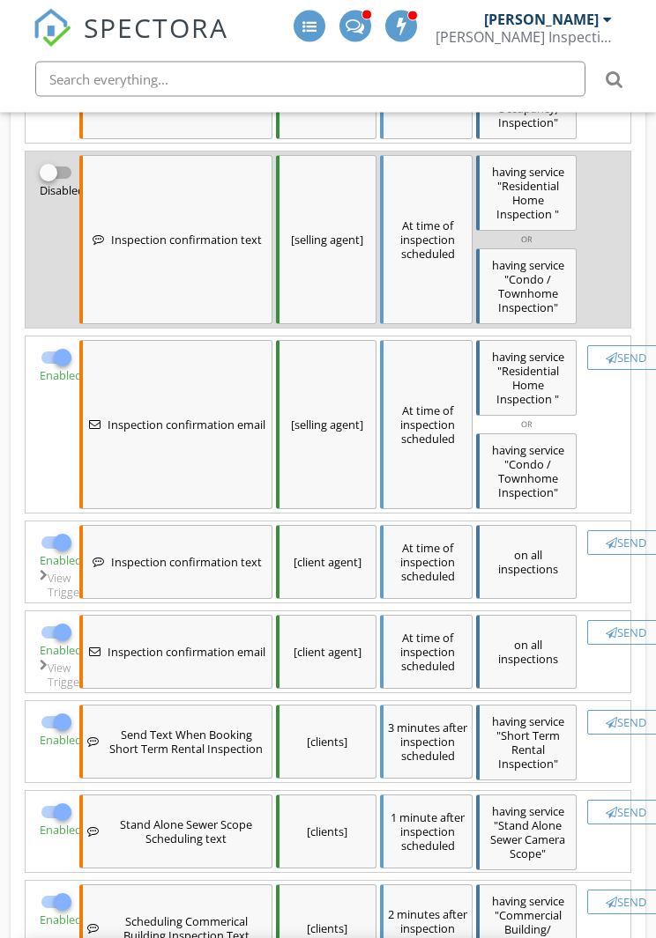
scroll to position [1263, 0]
click at [618, 536] on div "Send" at bounding box center [626, 543] width 62 height 14
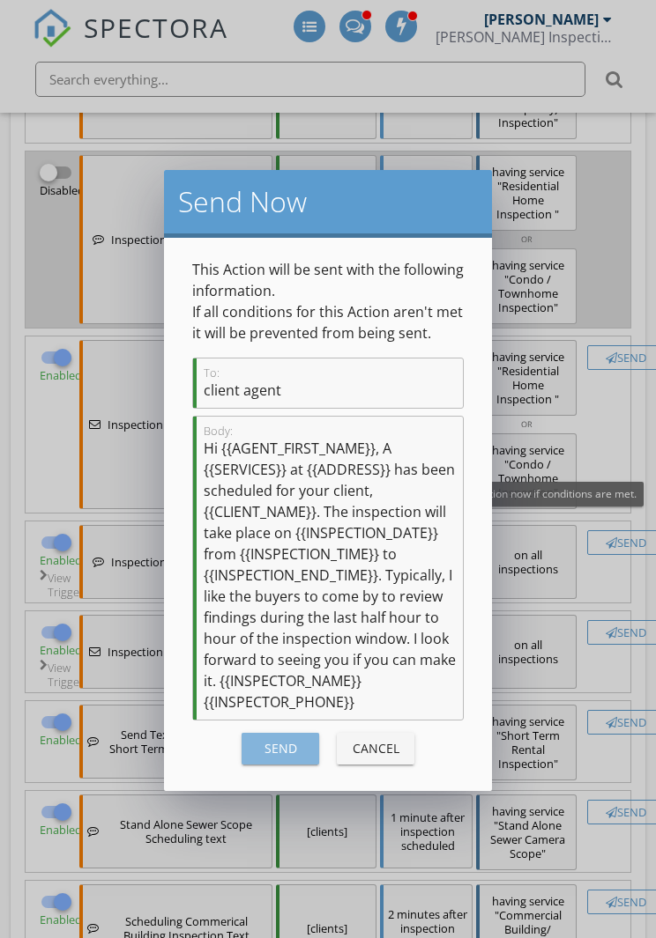
click at [269, 745] on div "Send" at bounding box center [280, 748] width 49 height 19
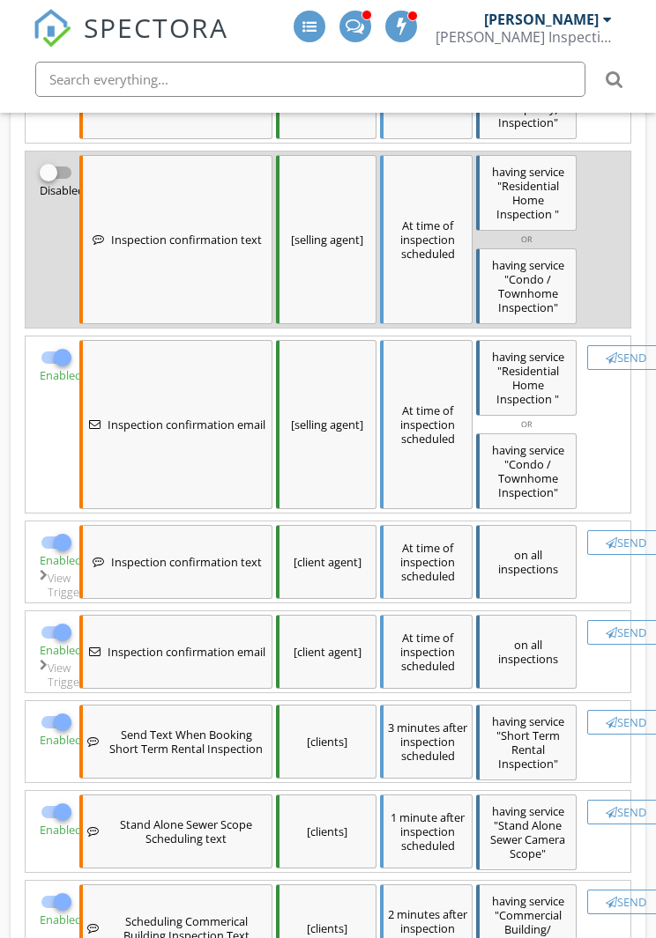
checkbox input "false"
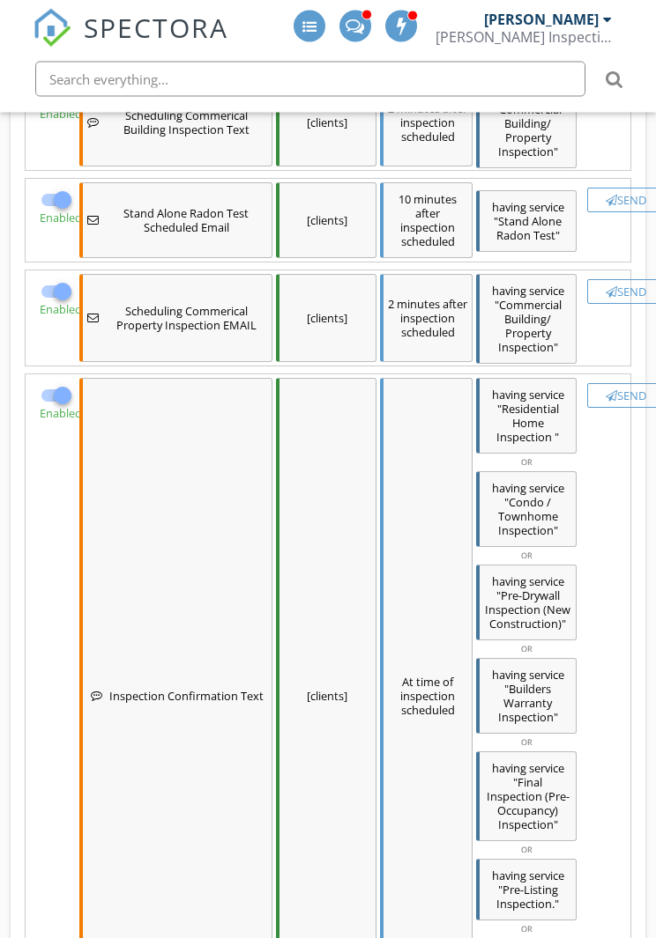
click at [630, 389] on div "Send" at bounding box center [626, 396] width 62 height 14
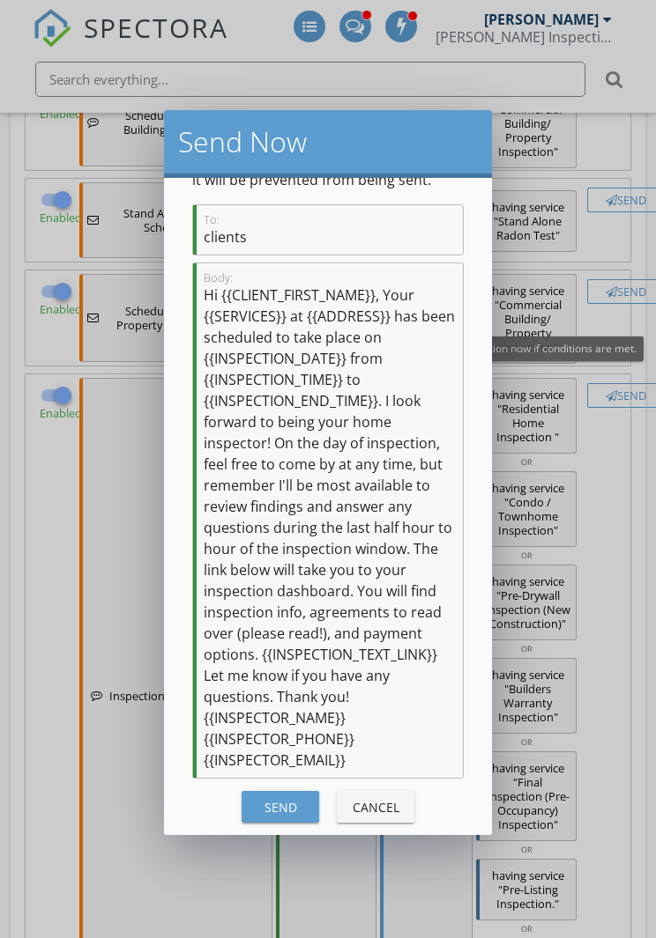
scroll to position [93, 0]
click at [270, 811] on div "Send" at bounding box center [280, 808] width 49 height 19
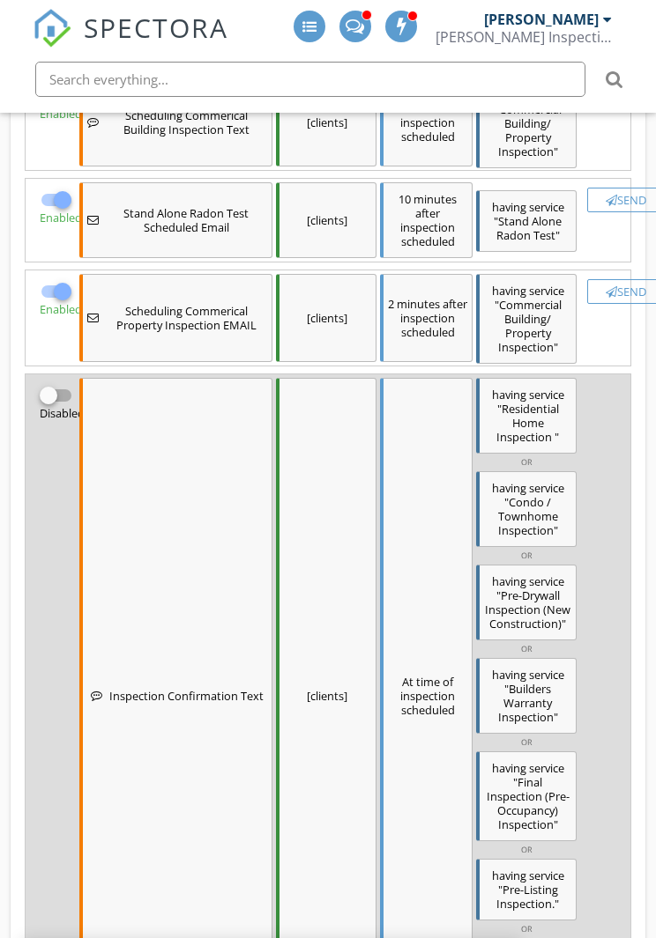
checkbox input "false"
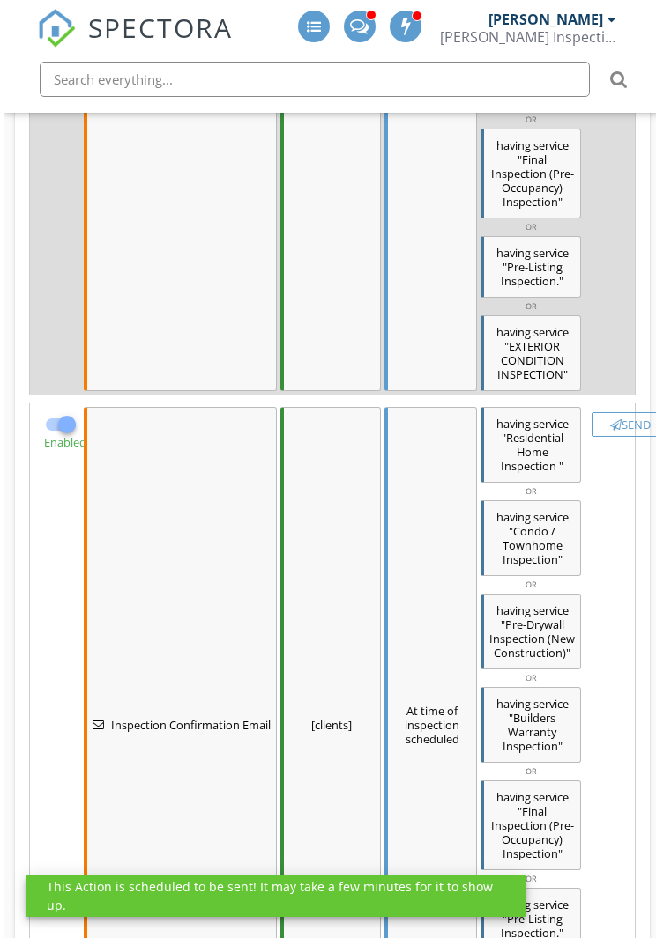
scroll to position [2728, 31]
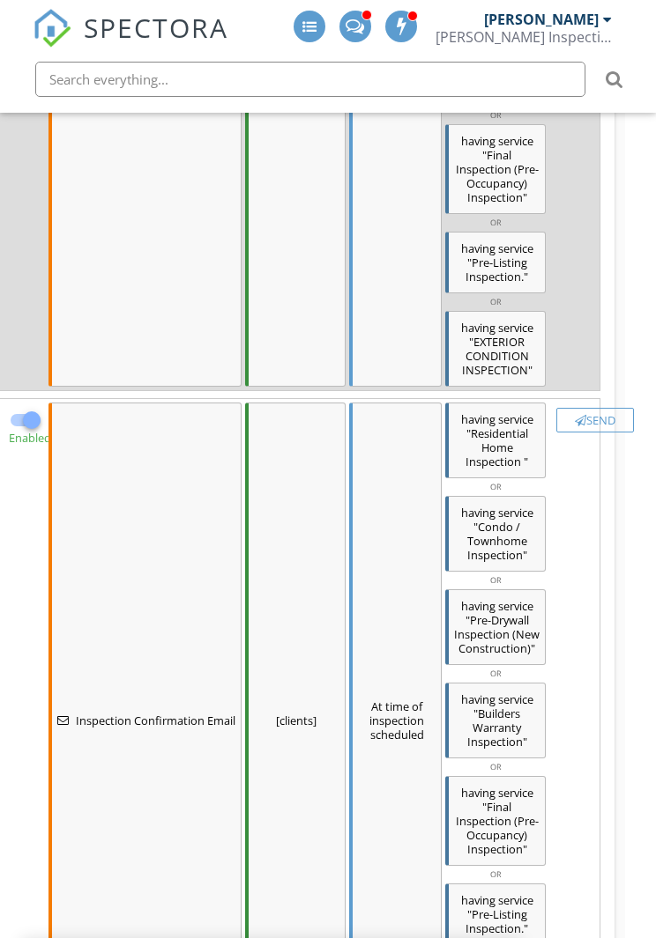
click at [595, 413] on div "Send" at bounding box center [595, 420] width 62 height 14
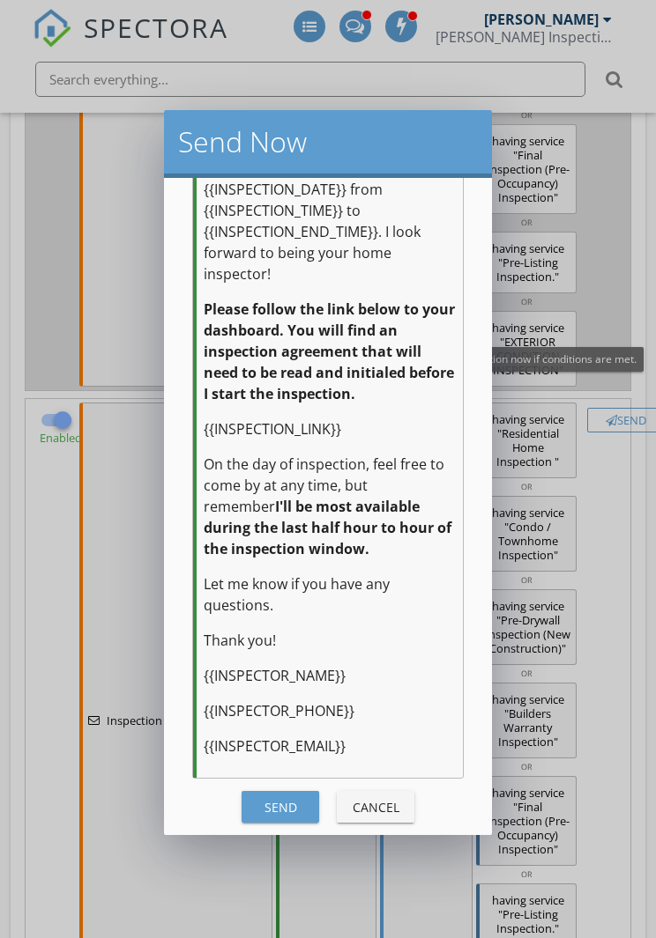
scroll to position [508, 0]
click at [267, 808] on div "Send" at bounding box center [280, 808] width 49 height 19
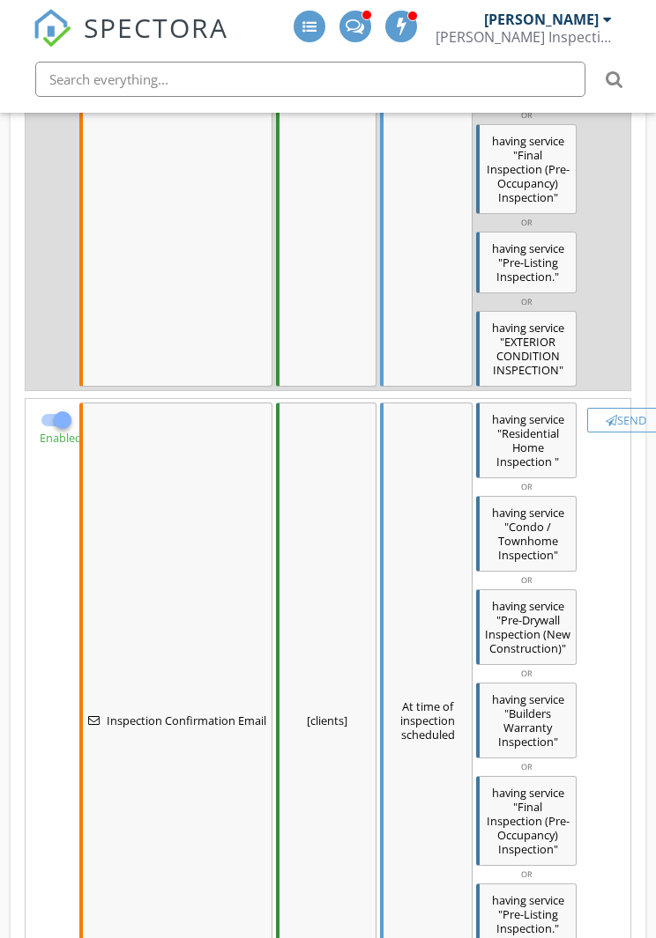
checkbox input "false"
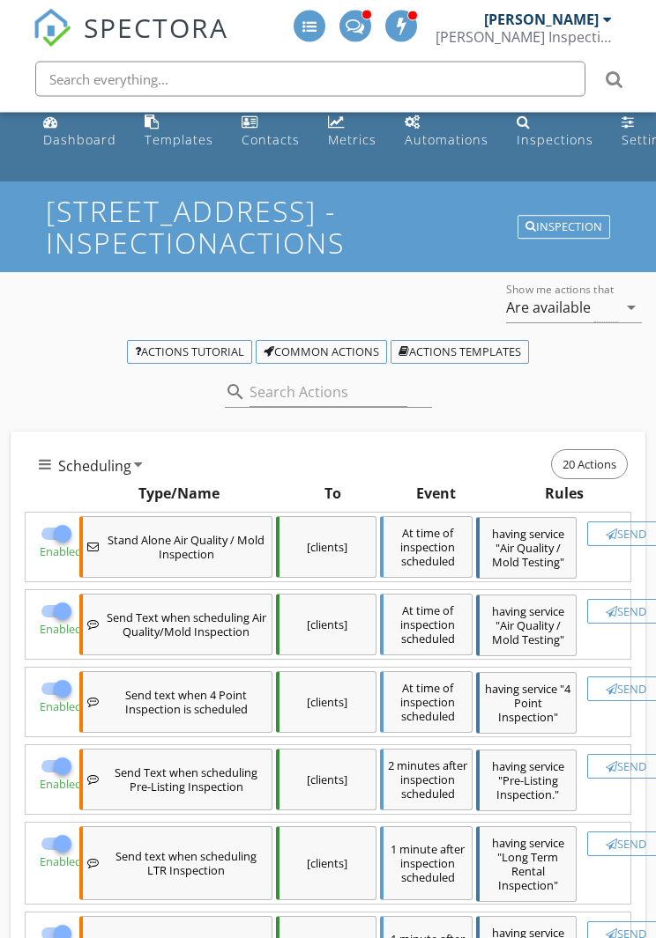
scroll to position [0, 0]
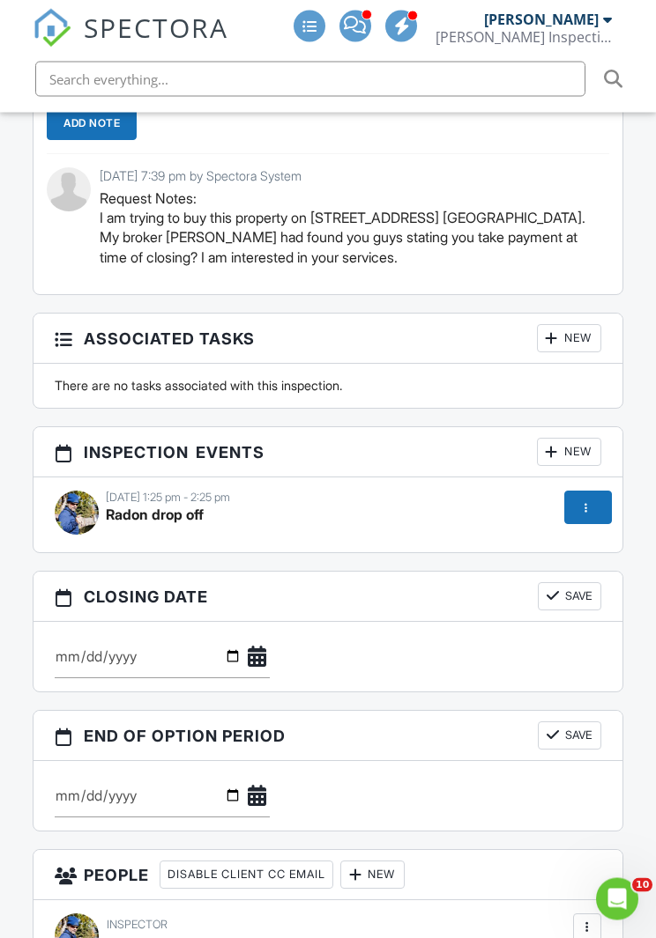
scroll to position [1748, 0]
click at [589, 494] on div at bounding box center [588, 507] width 48 height 33
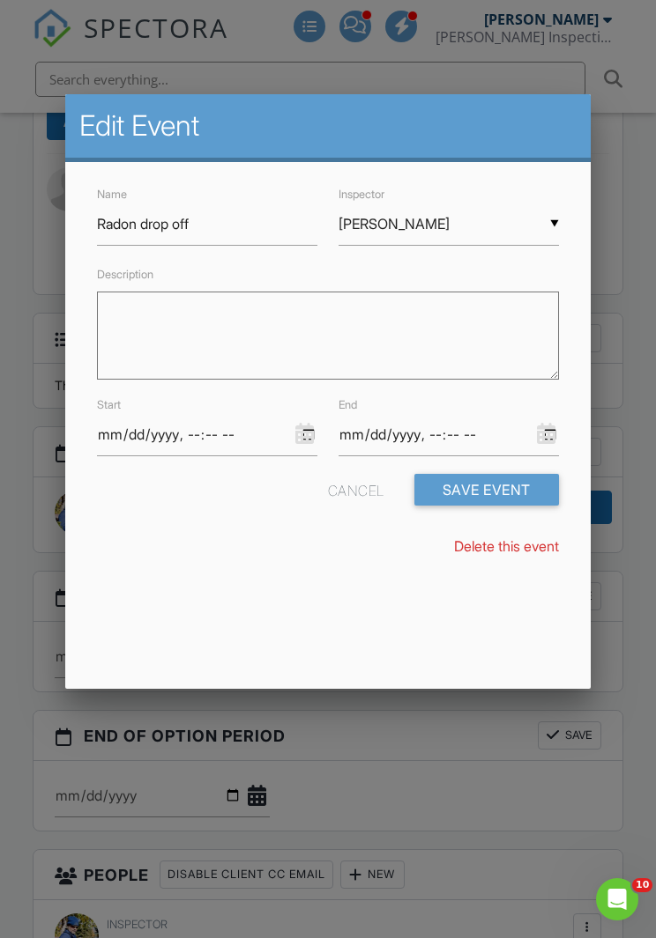
click at [509, 549] on link "Delete this event" at bounding box center [506, 546] width 105 height 18
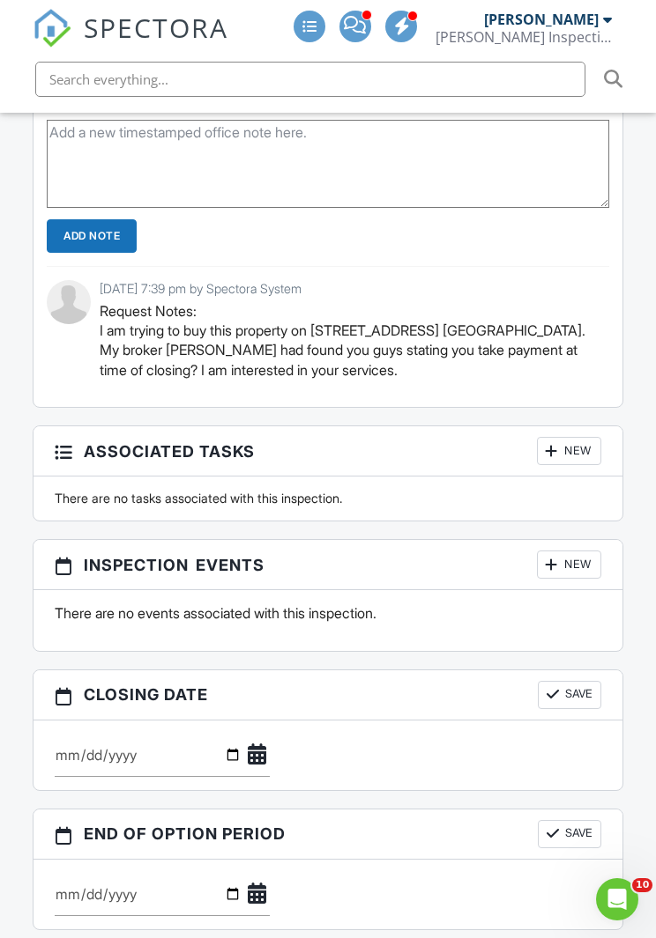
scroll to position [1634, 0]
click at [562, 440] on div "New" at bounding box center [569, 452] width 64 height 28
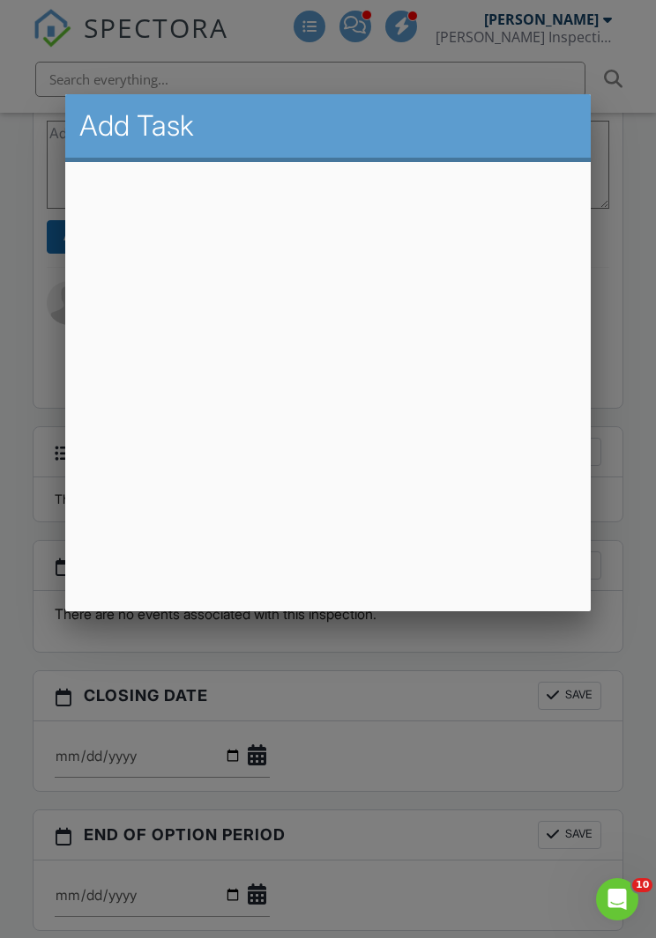
click at [463, 666] on div at bounding box center [328, 498] width 656 height 1173
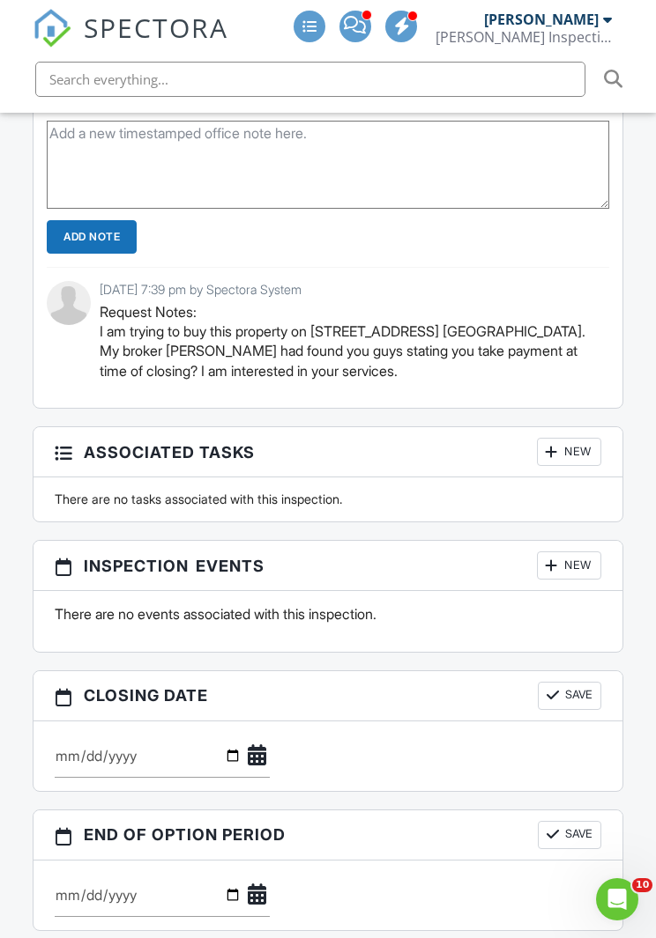
click at [579, 555] on div "New" at bounding box center [569, 566] width 64 height 28
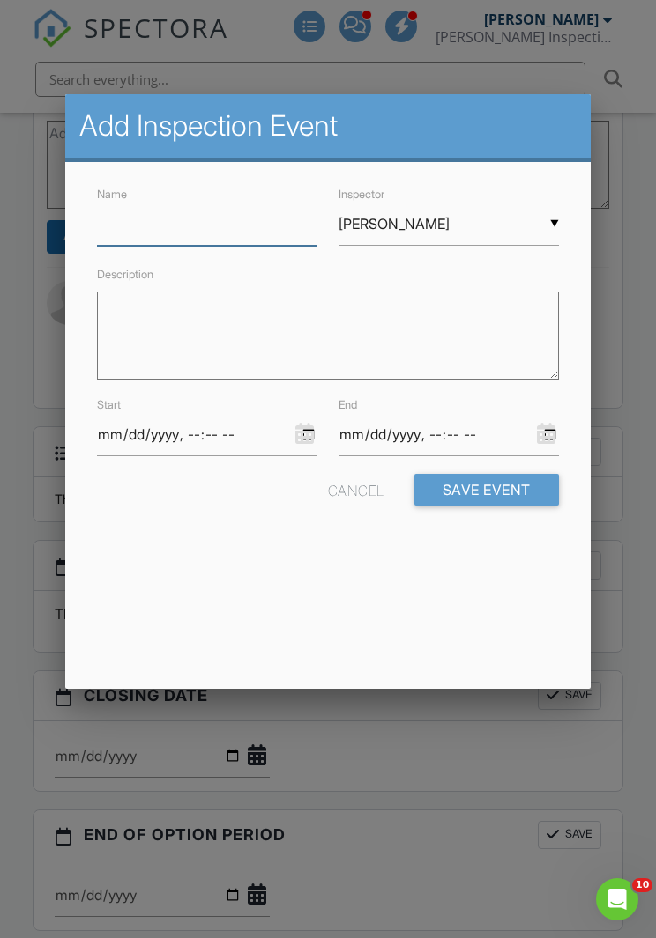
click at [124, 224] on input "Name" at bounding box center [207, 224] width 220 height 43
type input "Radon pickup"
click at [161, 427] on input "datetime-local" at bounding box center [207, 434] width 220 height 43
type input "[DATE]T13:00"
type input "[DATE]T14:00"
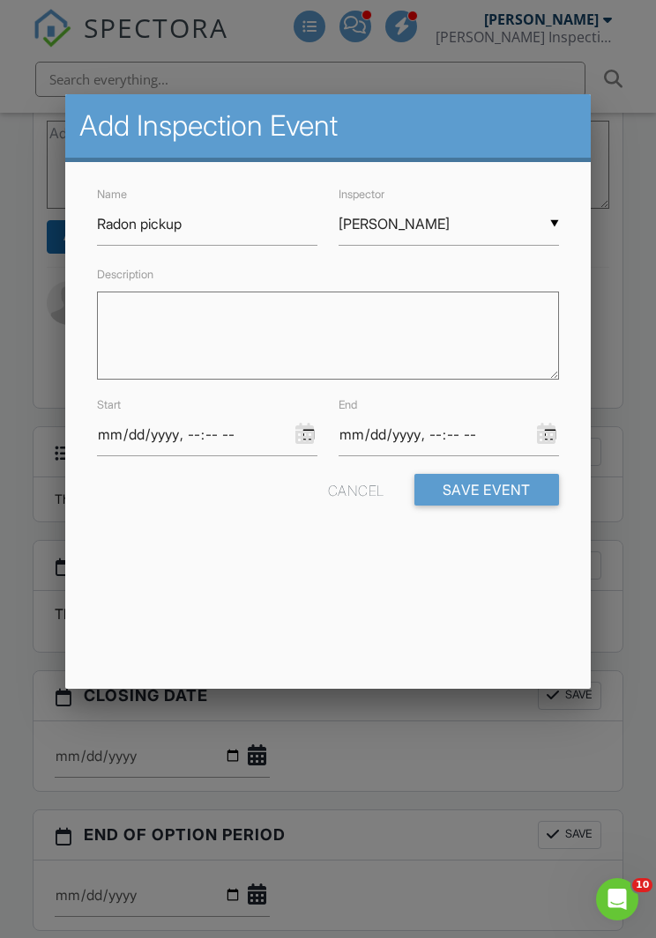
click at [500, 485] on button "Save Event" at bounding box center [486, 490] width 145 height 32
